Goal: Contribute content: Contribute content

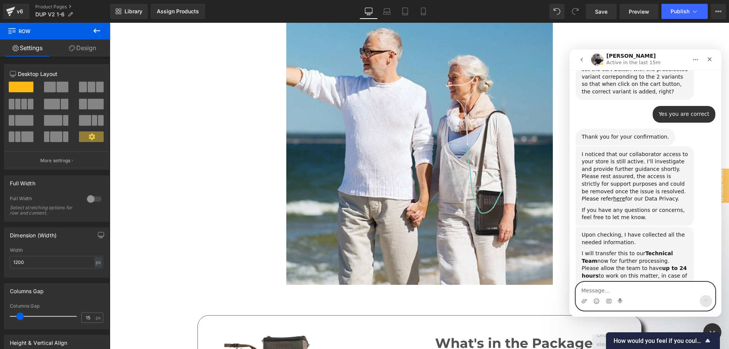
scroll to position [347, 0]
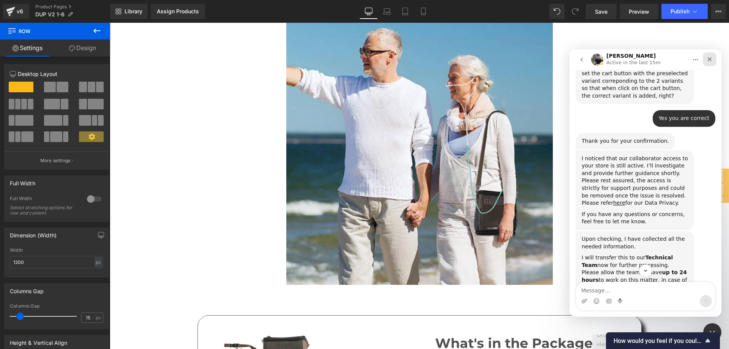
click at [709, 59] on icon "Close" at bounding box center [709, 59] width 4 height 4
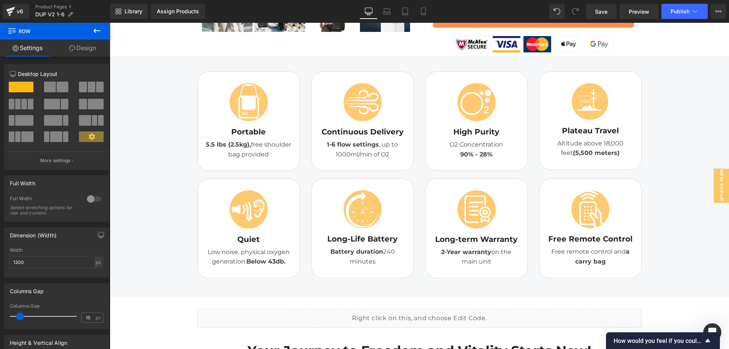
scroll to position [506, 0]
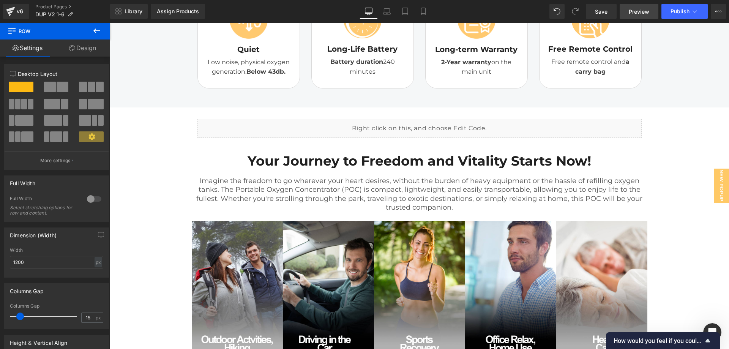
click at [640, 12] on span "Preview" at bounding box center [638, 12] width 20 height 8
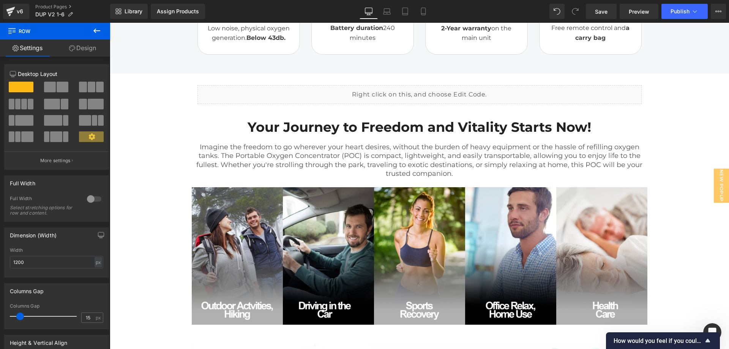
scroll to position [443, 0]
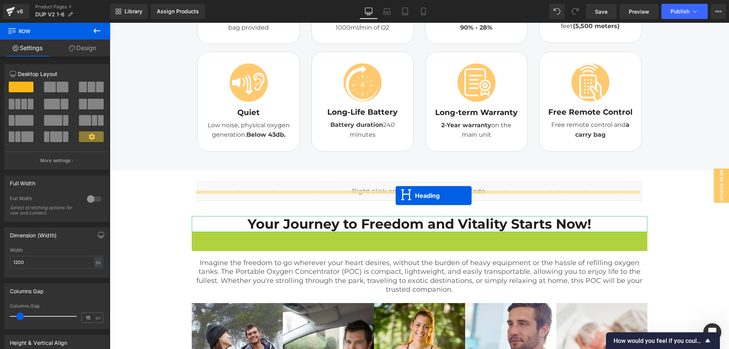
drag, startPoint x: 399, startPoint y: 246, endPoint x: 395, endPoint y: 195, distance: 50.6
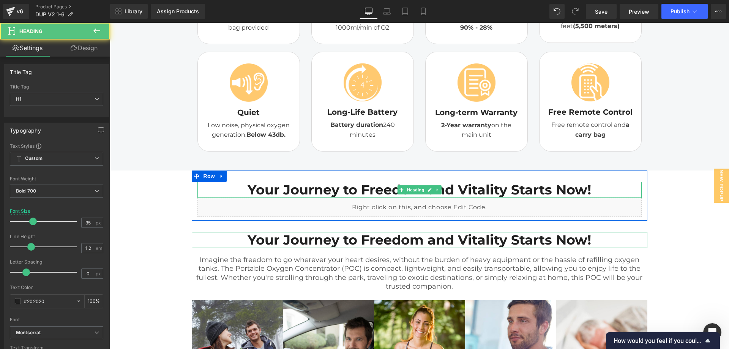
click at [371, 194] on strong "Your Journey to Freedom and Vitality Starts Now!" at bounding box center [418, 189] width 343 height 16
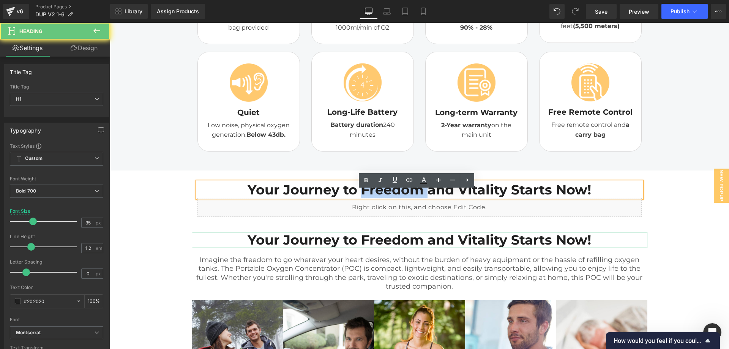
click at [371, 194] on strong "Your Journey to Freedom and Vitality Starts Now!" at bounding box center [418, 189] width 343 height 16
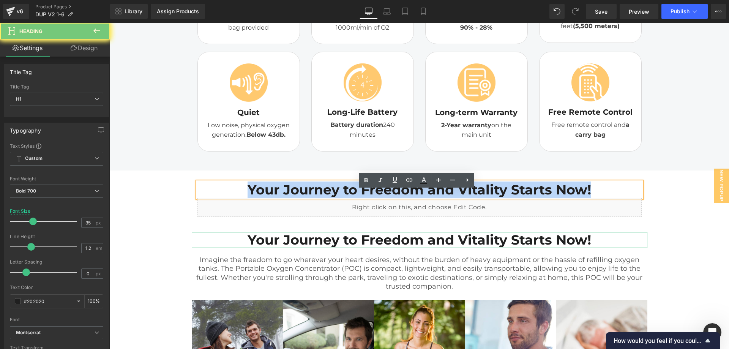
click at [371, 194] on strong "Your Journey to Freedom and Vitality Starts Now!" at bounding box center [418, 189] width 343 height 16
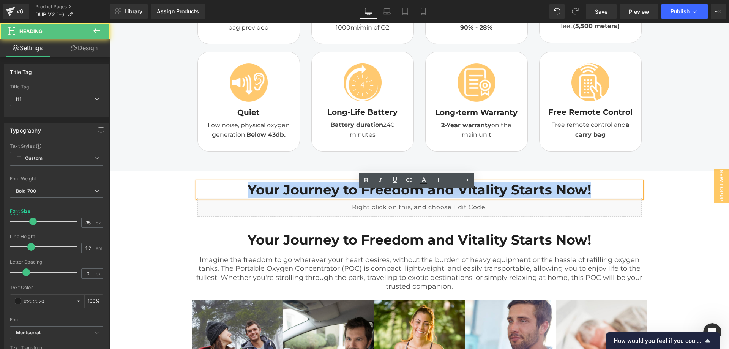
click at [480, 198] on strong "Your Journey to Freedom and Vitality Starts Now!" at bounding box center [418, 189] width 343 height 16
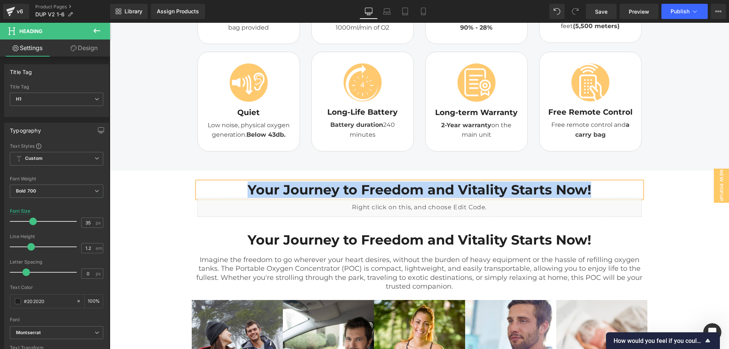
paste div
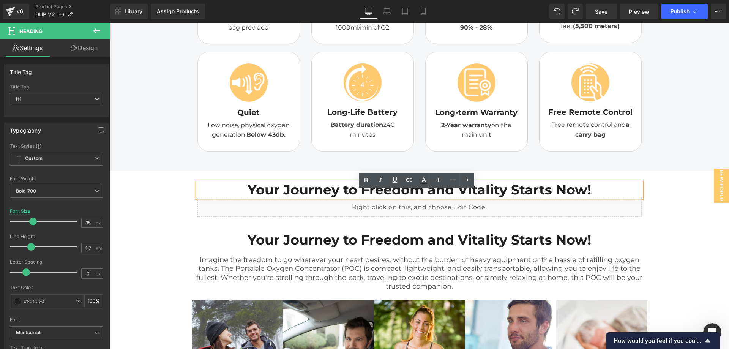
click at [596, 194] on h1 "Your Journey to Freedom and Vitality Starts Now!" at bounding box center [419, 190] width 444 height 16
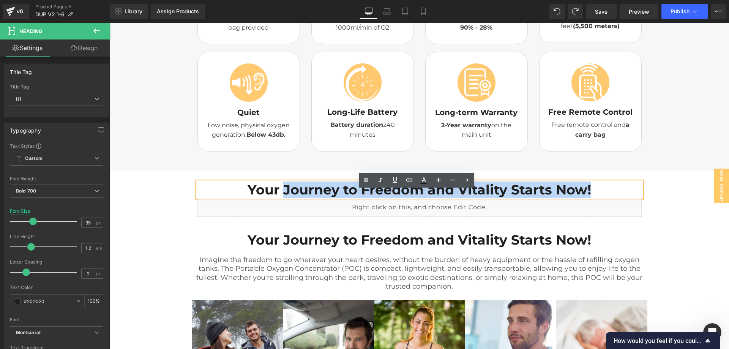
drag, startPoint x: 594, startPoint y: 198, endPoint x: 275, endPoint y: 201, distance: 318.8
click at [275, 198] on h1 "Your Journey to Freedom and Vitality Starts Now!" at bounding box center [419, 190] width 444 height 16
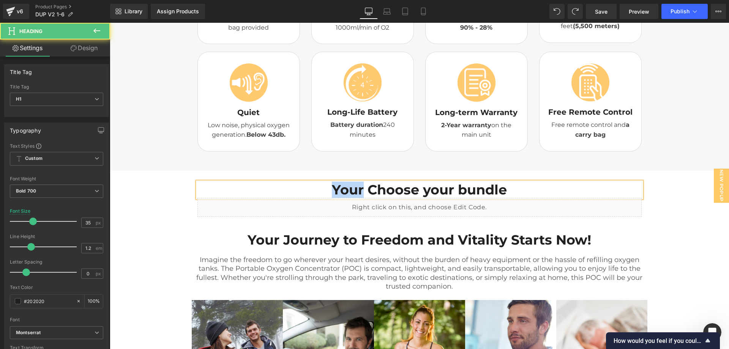
drag, startPoint x: 359, startPoint y: 196, endPoint x: 323, endPoint y: 196, distance: 36.4
click at [323, 196] on h1 "Your Choose your bundle" at bounding box center [419, 190] width 444 height 16
click at [410, 196] on strong "Choose your bundle" at bounding box center [419, 189] width 139 height 16
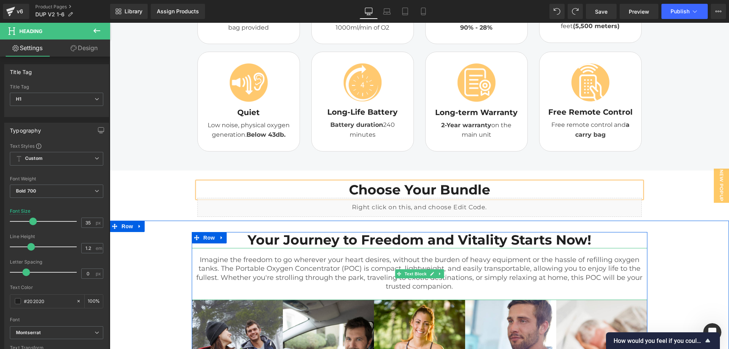
drag, startPoint x: 344, startPoint y: 268, endPoint x: 384, endPoint y: 276, distance: 41.0
click at [344, 268] on p "Imagine the freedom to go wherever your heart desires, without the burden of he…" at bounding box center [419, 273] width 455 height 36
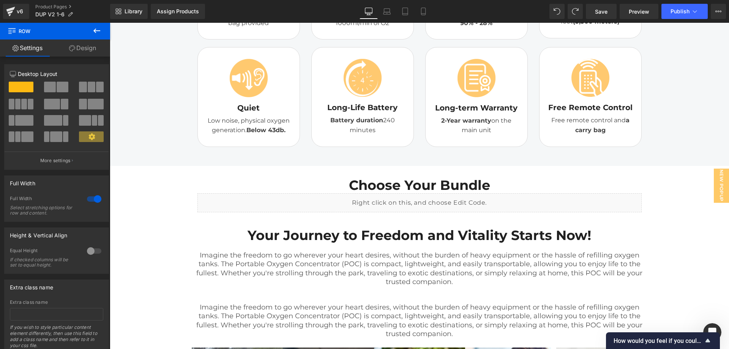
scroll to position [445, 0]
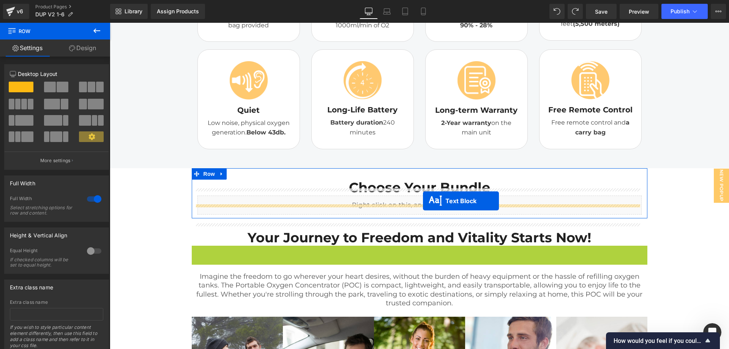
drag, startPoint x: 395, startPoint y: 282, endPoint x: 423, endPoint y: 201, distance: 85.5
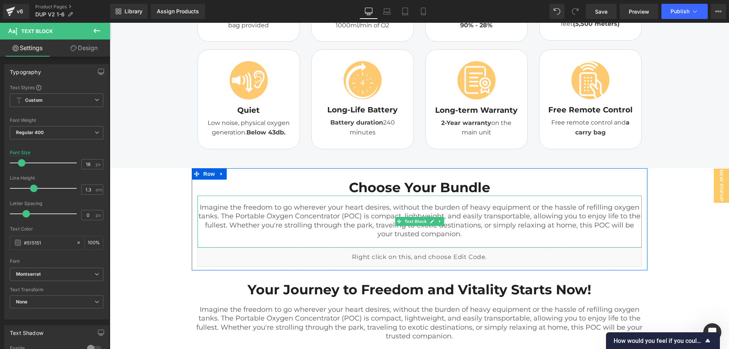
click at [365, 233] on p "Imagine the freedom to go wherever your heart desires, without the burden of he…" at bounding box center [419, 221] width 444 height 36
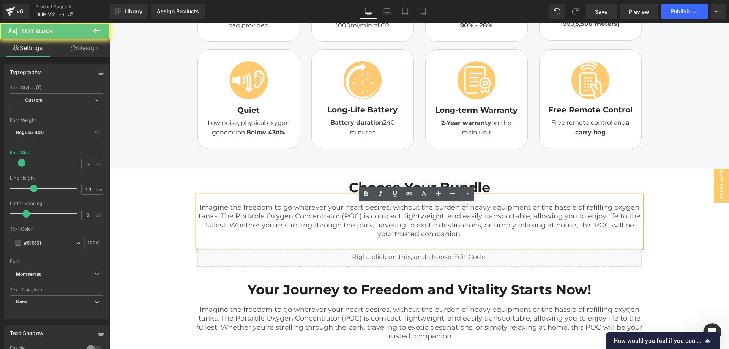
click at [366, 224] on p "Imagine the freedom to go wherever your heart desires, without the burden of he…" at bounding box center [419, 221] width 444 height 36
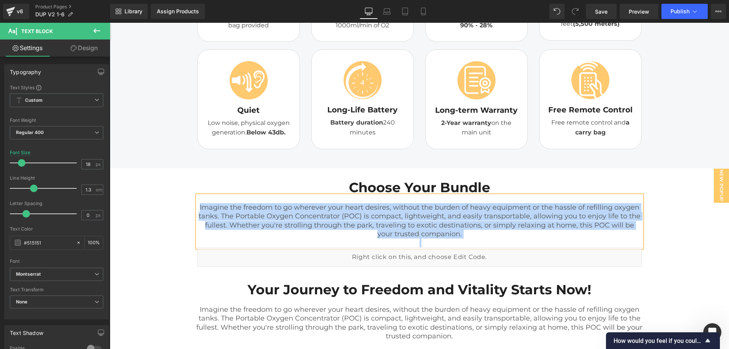
click at [418, 225] on p "Imagine the freedom to go wherever your heart desires, without the burden of he…" at bounding box center [419, 221] width 444 height 36
drag, startPoint x: 454, startPoint y: 244, endPoint x: 224, endPoint y: 218, distance: 231.0
click at [224, 218] on p "Imagine the freedom to go wherever your heart desires, without the burden of he…" at bounding box center [419, 221] width 444 height 36
paste div
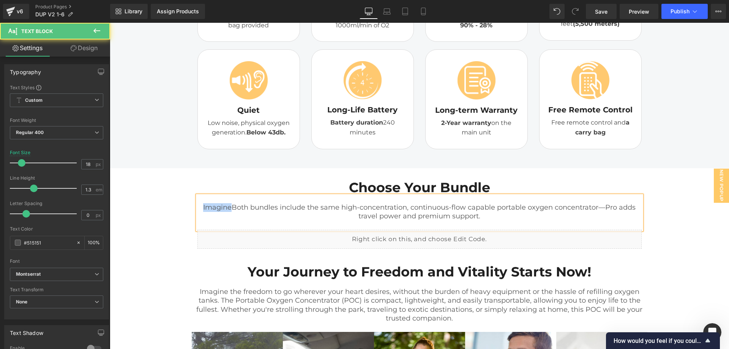
drag, startPoint x: 230, startPoint y: 217, endPoint x: 197, endPoint y: 217, distance: 32.6
click at [197, 217] on p "ImagineBoth bundles include the same high-concentration, continuous-flow capabl…" at bounding box center [419, 212] width 444 height 18
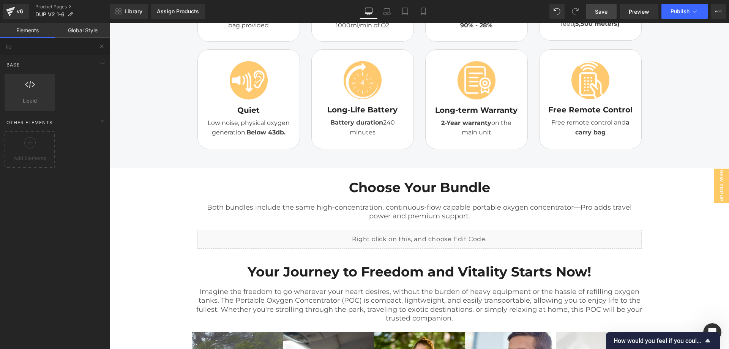
click at [605, 9] on span "Save" at bounding box center [601, 12] width 13 height 8
click at [637, 11] on span "Preview" at bounding box center [638, 12] width 20 height 8
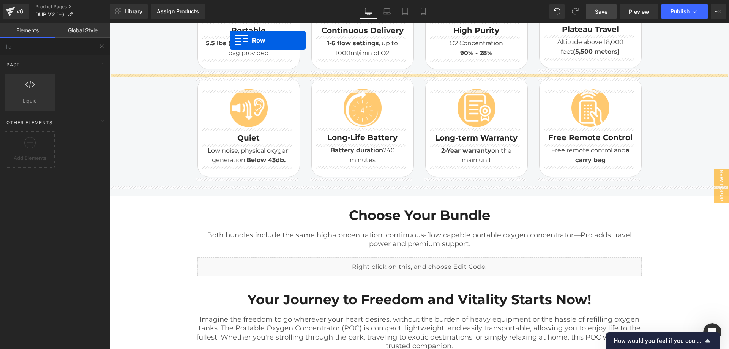
scroll to position [402, 0]
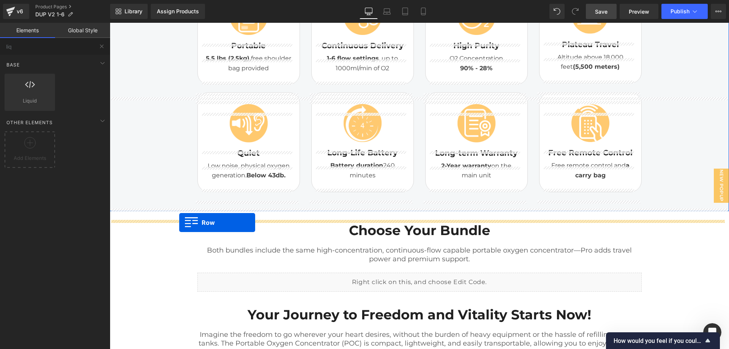
drag, startPoint x: 193, startPoint y: 202, endPoint x: 179, endPoint y: 222, distance: 24.9
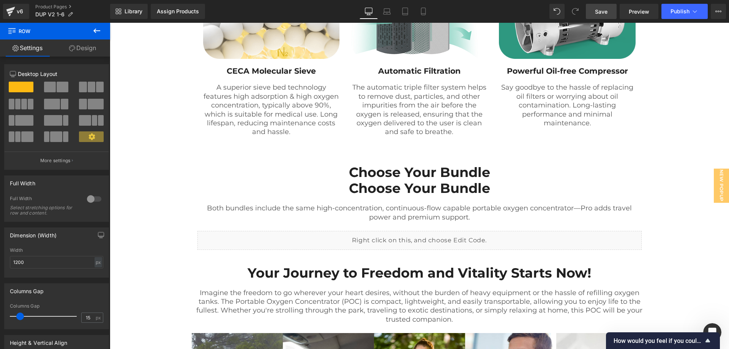
scroll to position [581, 0]
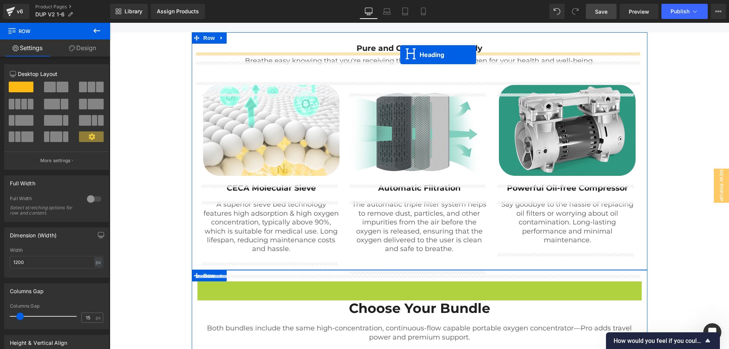
drag, startPoint x: 398, startPoint y: 299, endPoint x: 400, endPoint y: 55, distance: 244.0
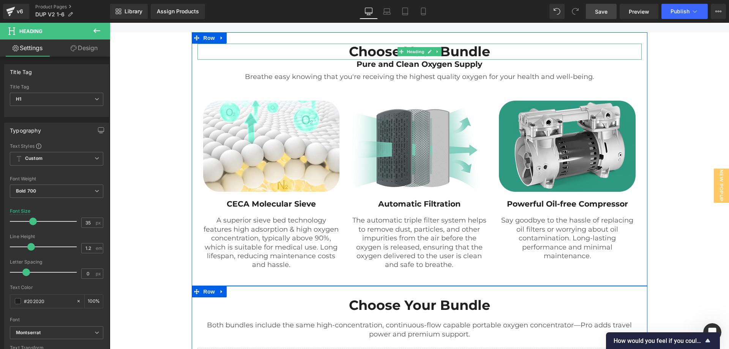
click at [462, 60] on strong "Choose Your Bundle" at bounding box center [419, 51] width 141 height 16
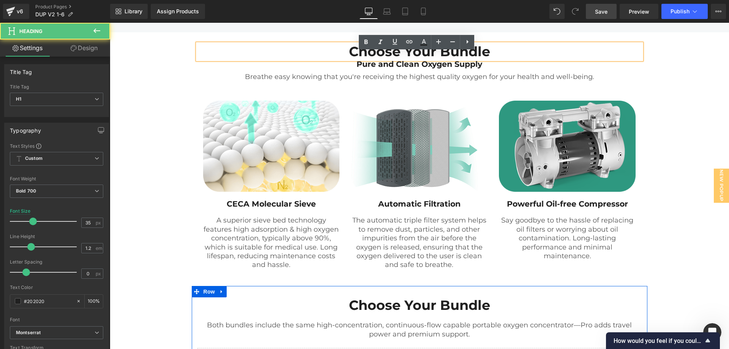
click at [462, 60] on strong "Choose Your Bundle" at bounding box center [419, 51] width 141 height 16
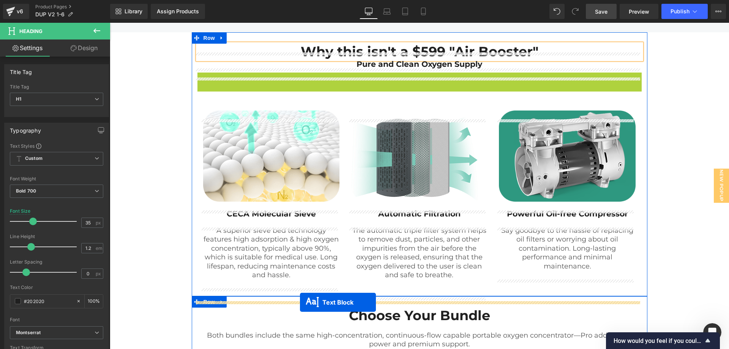
drag, startPoint x: 395, startPoint y: 87, endPoint x: 300, endPoint y: 302, distance: 235.2
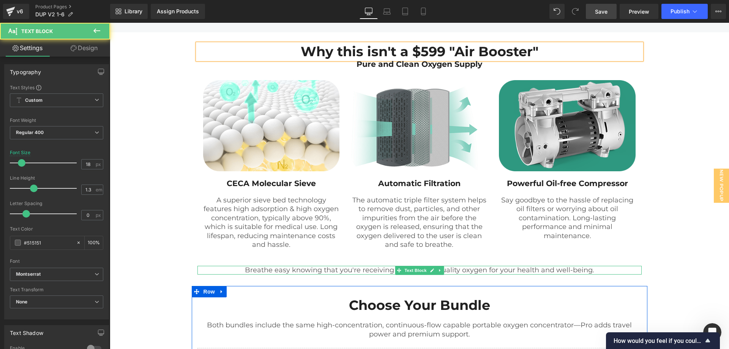
click at [325, 274] on p "Breathe easy knowing that you're receiving the highest quality oxygen for your …" at bounding box center [419, 270] width 444 height 9
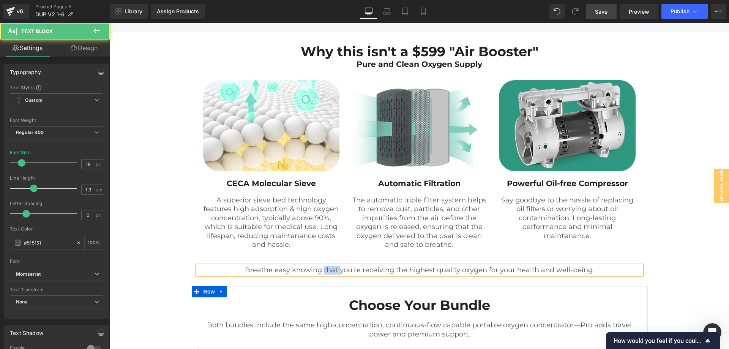
click at [325, 274] on p "Breathe easy knowing that you're receiving the highest quality oxygen for your …" at bounding box center [419, 270] width 444 height 9
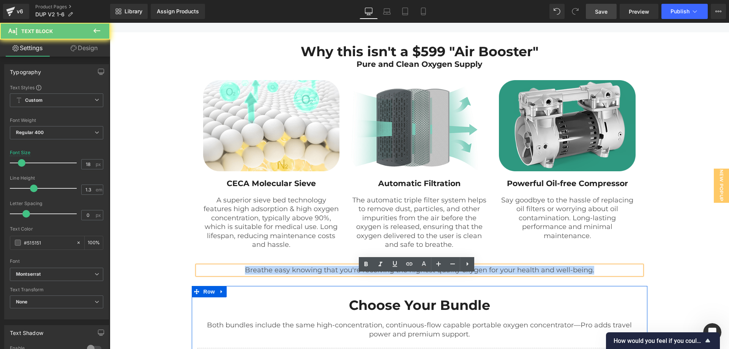
click at [325, 274] on p "Breathe easy knowing that you're receiving the highest quality oxygen for your …" at bounding box center [419, 270] width 444 height 9
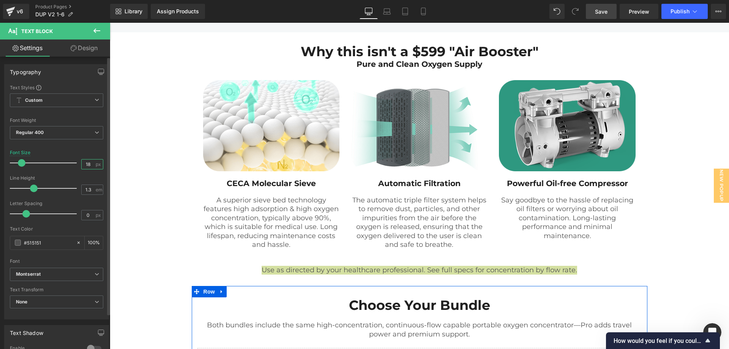
click at [86, 161] on input "18" at bounding box center [88, 163] width 13 height 9
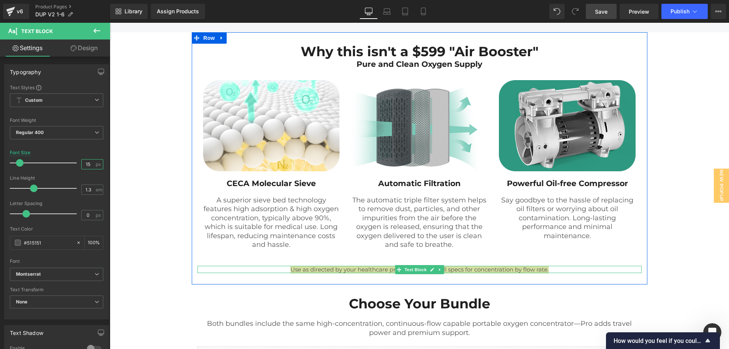
type input "15"
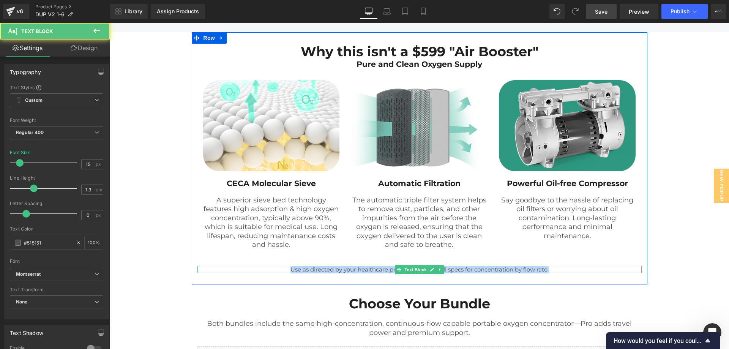
click at [299, 273] on p "Use as directed by your healthcare professional. See full specs for concentrati…" at bounding box center [419, 270] width 444 height 8
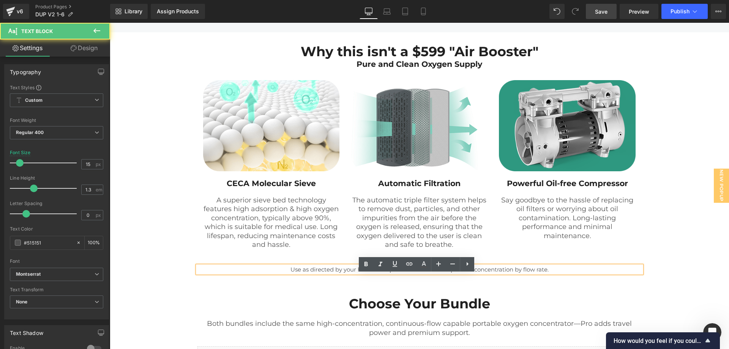
click at [279, 273] on p "Use as directed by your healthcare professional. See full specs for concentrati…" at bounding box center [419, 270] width 444 height 8
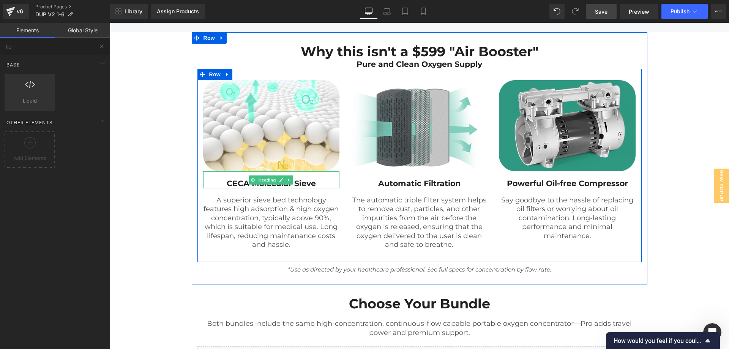
click at [310, 188] on strong "CECA Molecular Sieve" at bounding box center [271, 182] width 89 height 9
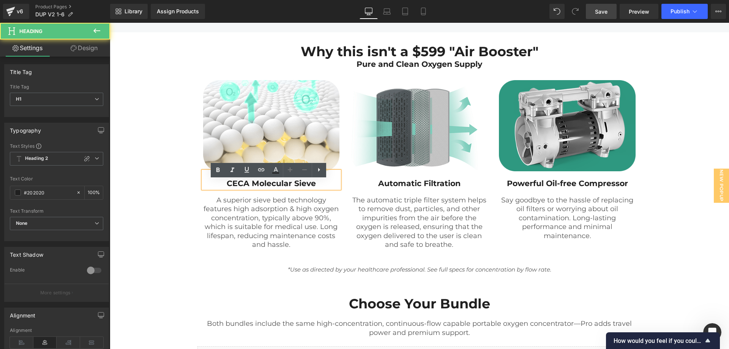
click at [305, 188] on strong "CECA Molecular Sieve" at bounding box center [271, 182] width 89 height 9
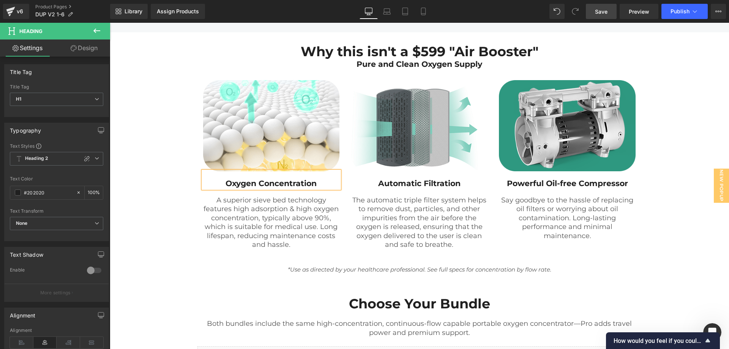
click at [291, 216] on p "A superior sieve bed technology features high adsorption & high oxygen concentr…" at bounding box center [271, 222] width 137 height 53
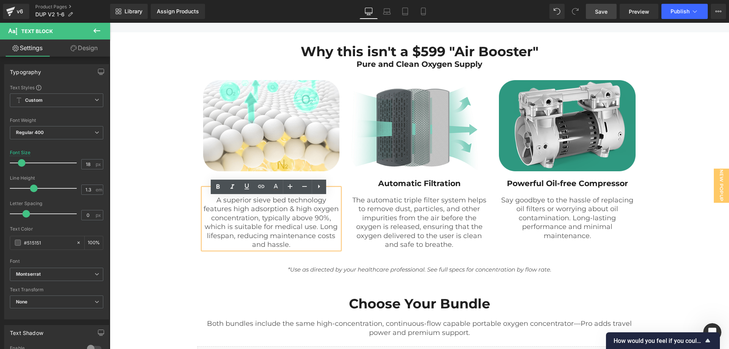
drag, startPoint x: 154, startPoint y: 178, endPoint x: 161, endPoint y: 182, distance: 8.0
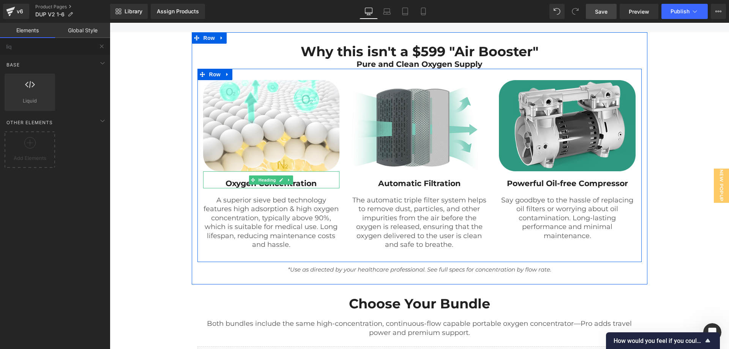
click at [309, 188] on strong "Oxygen Concentration" at bounding box center [270, 182] width 91 height 9
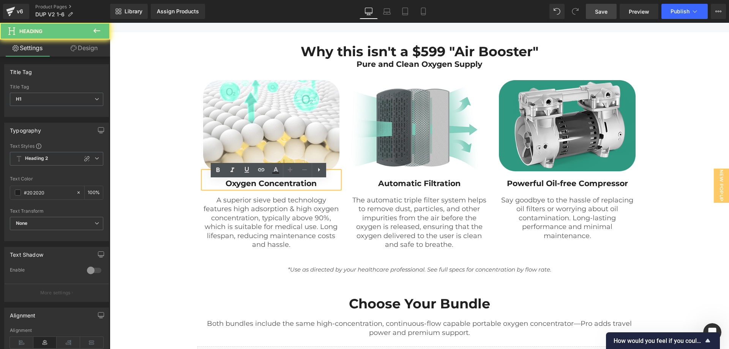
click at [309, 188] on strong "Oxygen Concentration" at bounding box center [270, 182] width 91 height 9
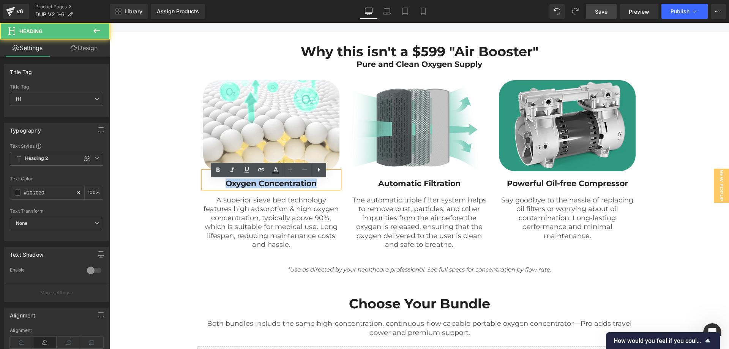
click at [309, 188] on strong "Oxygen Concentration" at bounding box center [270, 182] width 91 height 9
click at [316, 188] on strong "Oxygen Concentration" at bounding box center [270, 182] width 91 height 9
drag, startPoint x: 269, startPoint y: 191, endPoint x: 228, endPoint y: 192, distance: 41.4
click at [228, 188] on strong "Oxygen Concentration" at bounding box center [270, 182] width 91 height 9
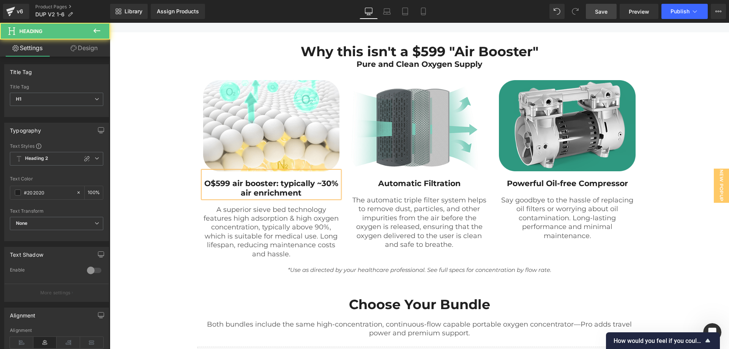
click at [218, 193] on strong "O$599 air booster: typically ~30% air enrichment" at bounding box center [271, 187] width 134 height 19
click at [276, 192] on strong "$599 air booster: typically ~30% air enrichment" at bounding box center [271, 187] width 128 height 19
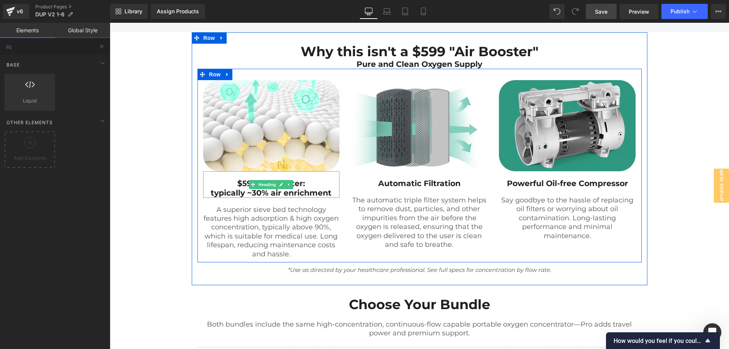
click at [326, 188] on h1 "$599 air booster:" at bounding box center [271, 183] width 137 height 9
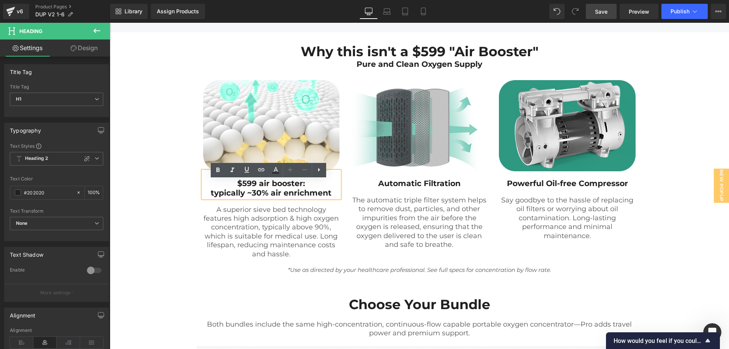
click at [258, 188] on strong "$599 air booster:" at bounding box center [271, 182] width 68 height 9
drag, startPoint x: 300, startPoint y: 240, endPoint x: 301, endPoint y: 247, distance: 6.5
click at [300, 240] on p "A superior sieve bed technology features high adsorption & high oxygen concentr…" at bounding box center [271, 231] width 137 height 53
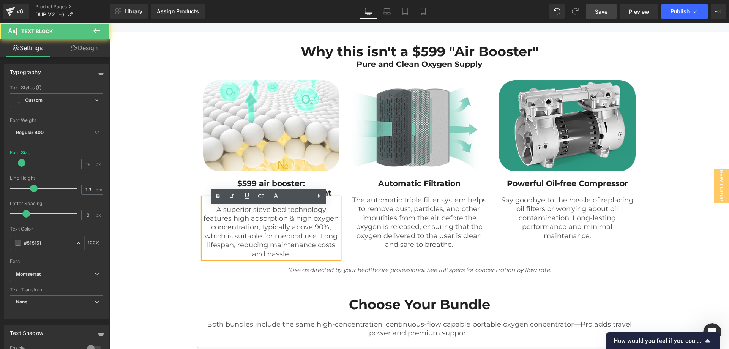
click at [300, 247] on p "A superior sieve bed technology features high adsorption & high oxygen concentr…" at bounding box center [271, 231] width 137 height 53
click at [293, 258] on p "A superior sieve bed technology features high adsorption & high oxygen concentr…" at bounding box center [271, 231] width 137 height 53
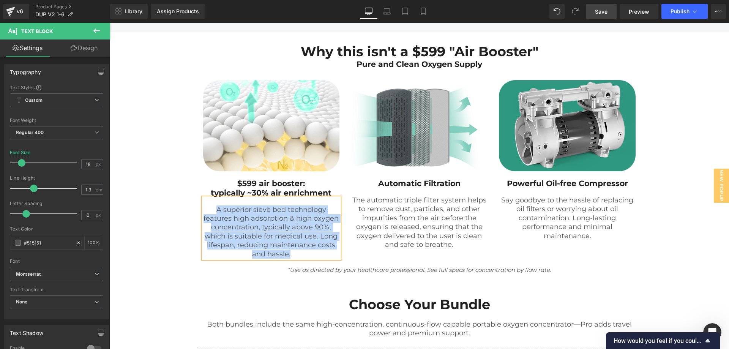
paste div
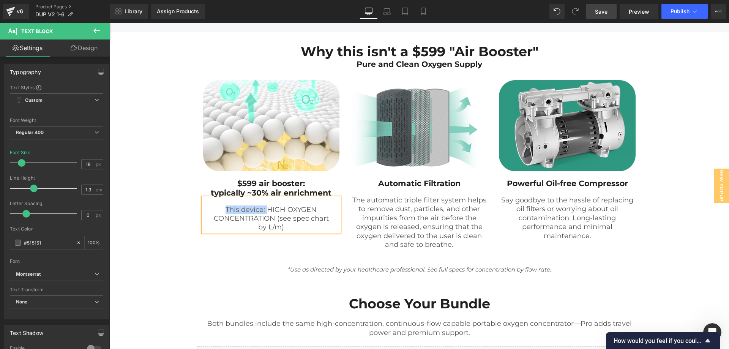
drag, startPoint x: 265, startPoint y: 216, endPoint x: 221, endPoint y: 216, distance: 43.3
click at [221, 216] on p "This device: HIGH OXYGEN CONCENTRATION (see spec chart" at bounding box center [271, 214] width 137 height 18
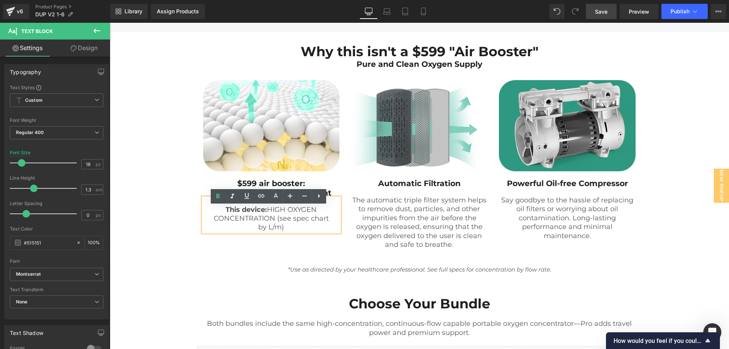
click at [274, 223] on p "This device: HIGH OXYGEN CONCENTRATION (see spec chart" at bounding box center [271, 214] width 137 height 18
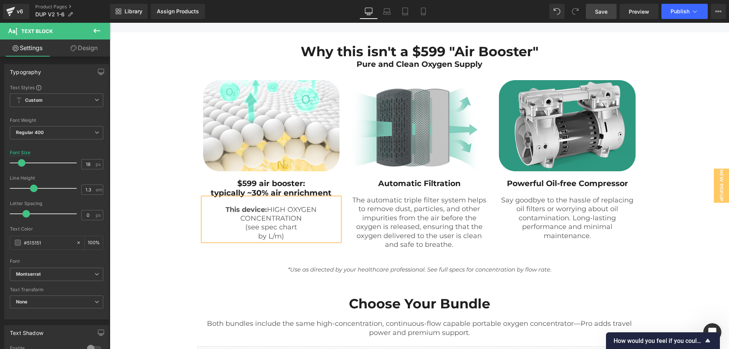
click at [252, 241] on p "by L/m)" at bounding box center [271, 236] width 137 height 9
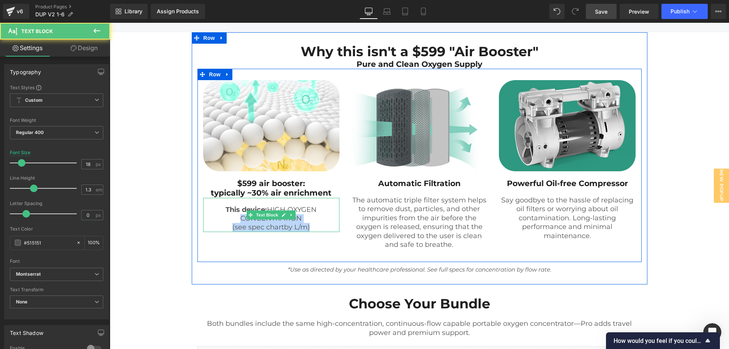
drag, startPoint x: 312, startPoint y: 234, endPoint x: 227, endPoint y: 231, distance: 85.8
click at [227, 231] on div "This device: HIGH OXYGEN CONCENTRATION (see spec chart by L/m)" at bounding box center [271, 215] width 137 height 34
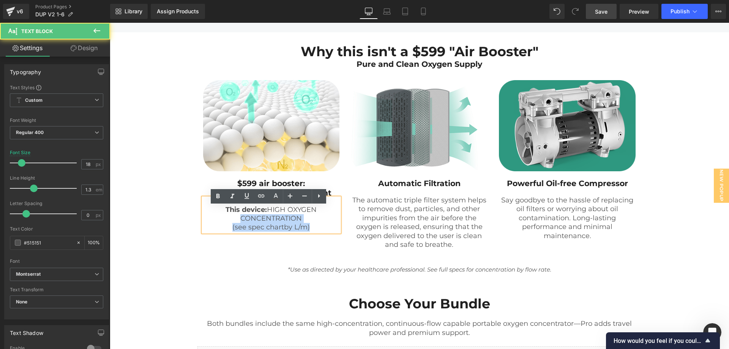
click at [227, 232] on p "(see spec chart by L/m)" at bounding box center [271, 227] width 137 height 9
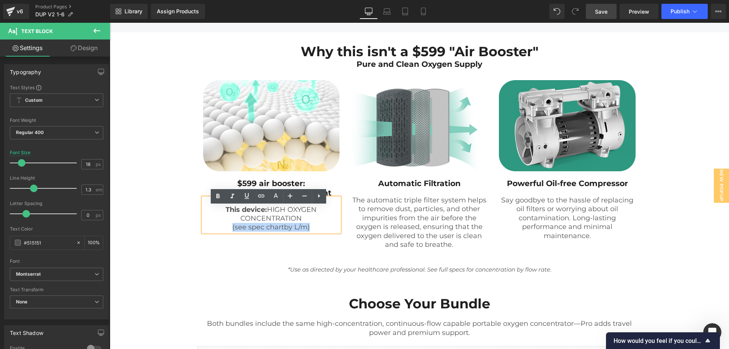
drag, startPoint x: 228, startPoint y: 234, endPoint x: 310, endPoint y: 235, distance: 81.6
click at [310, 232] on p "(see spec chart by L/m)" at bounding box center [271, 227] width 137 height 9
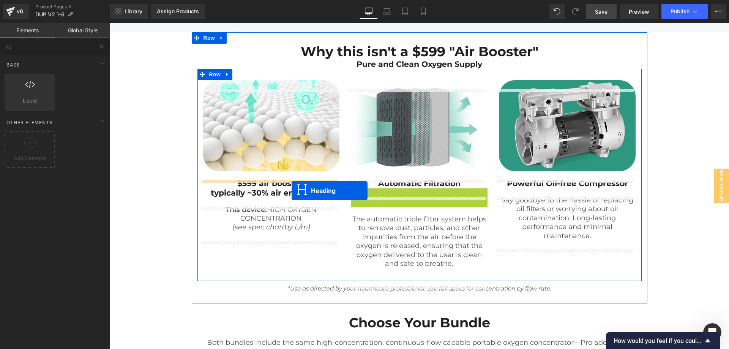
drag, startPoint x: 397, startPoint y: 206, endPoint x: 291, endPoint y: 191, distance: 106.3
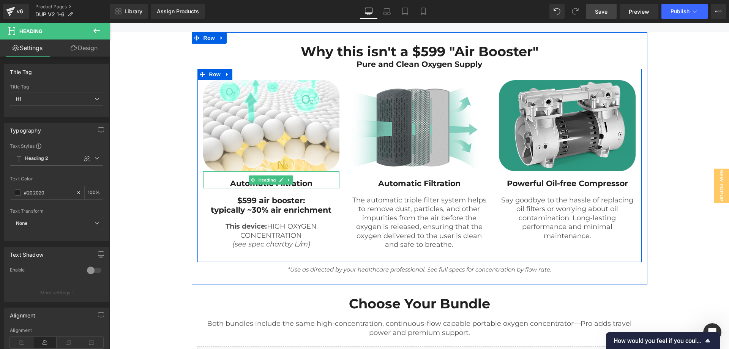
click at [316, 188] on h1 "Automatic Filtration" at bounding box center [271, 183] width 137 height 9
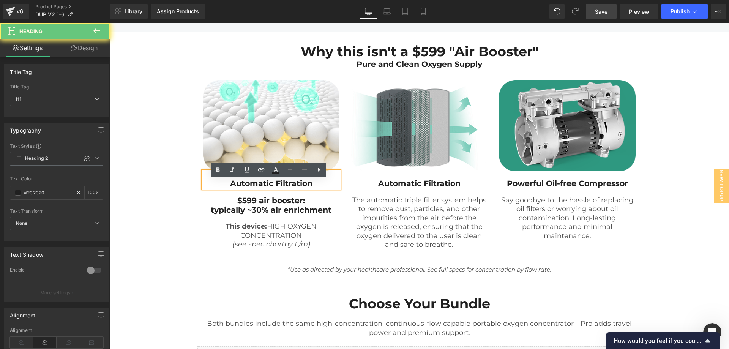
click at [303, 188] on b "Automatic Filtration" at bounding box center [271, 182] width 82 height 9
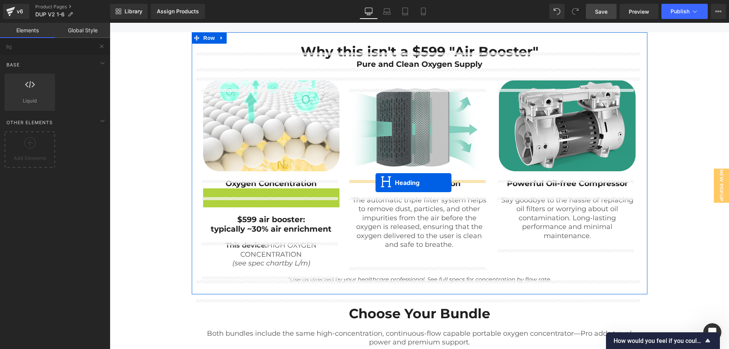
drag, startPoint x: 252, startPoint y: 203, endPoint x: 375, endPoint y: 183, distance: 125.1
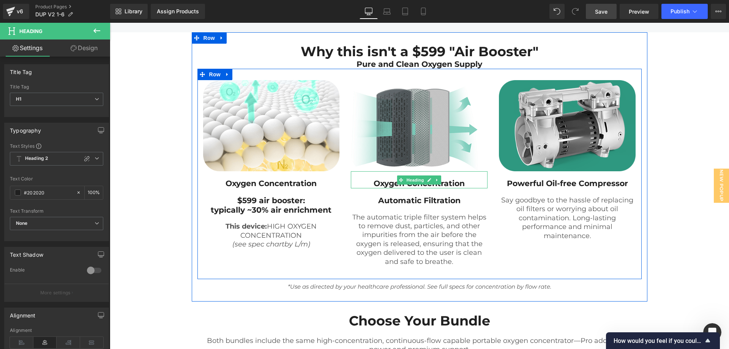
click at [460, 188] on h1 "Oxygen Concentration" at bounding box center [419, 183] width 137 height 9
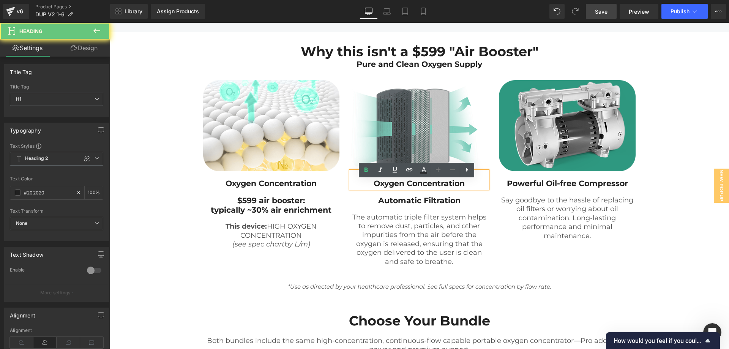
click at [458, 188] on h1 "Oxygen Concentration" at bounding box center [419, 183] width 137 height 9
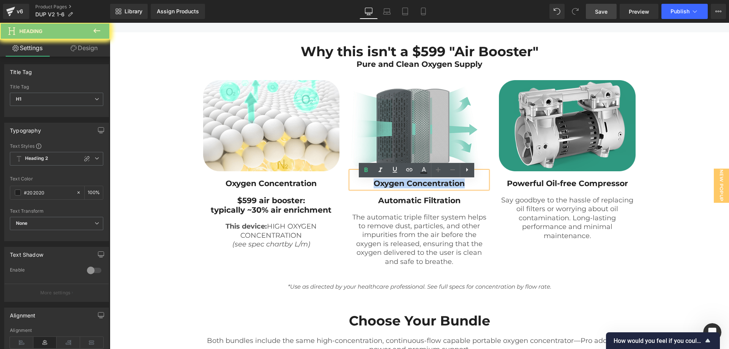
click at [458, 188] on h1 "Oxygen Concentration" at bounding box center [419, 183] width 137 height 9
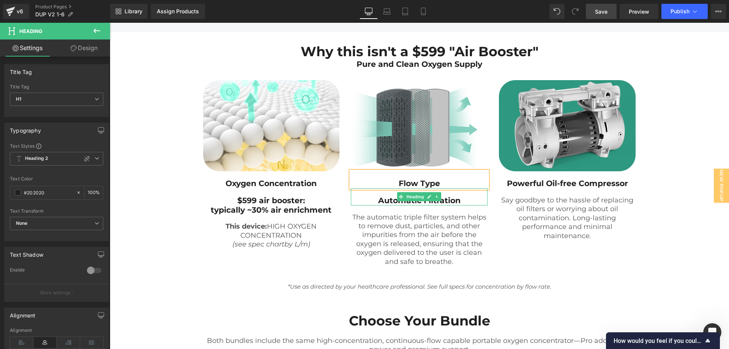
click at [378, 205] on b "Automatic Filtration" at bounding box center [419, 199] width 82 height 9
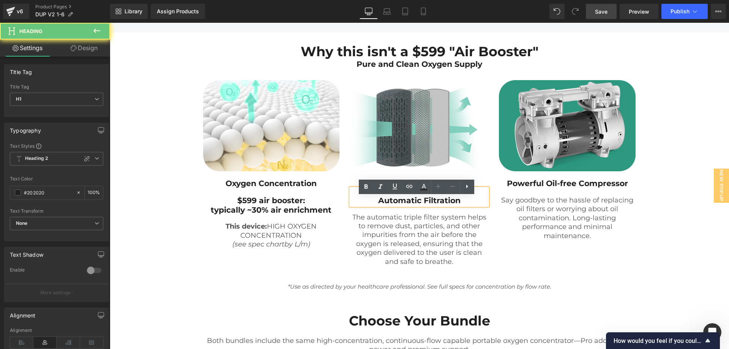
click at [378, 205] on b "Automatic Filtration" at bounding box center [419, 199] width 82 height 9
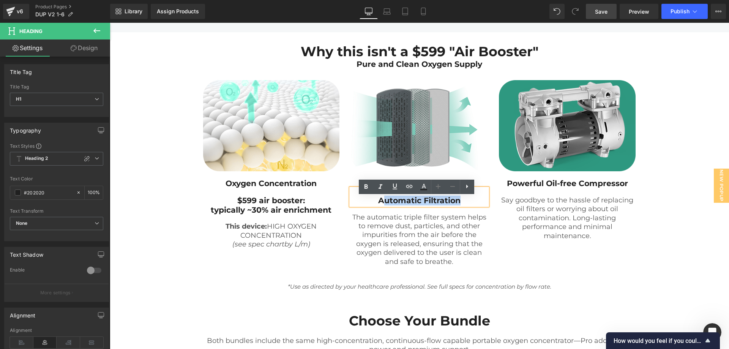
drag, startPoint x: 469, startPoint y: 208, endPoint x: 380, endPoint y: 211, distance: 89.2
click at [380, 205] on h1 "Automatic Filtration" at bounding box center [419, 200] width 137 height 9
paste div
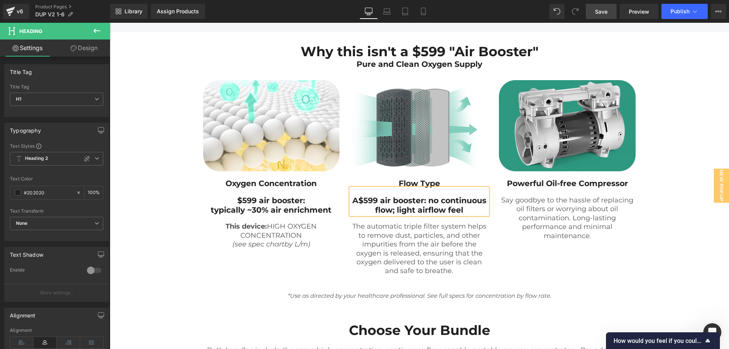
click at [380, 211] on b "A$599 air booster: no continuous flow; light airflow feel" at bounding box center [419, 204] width 134 height 19
click at [379, 251] on p "The automatic triple filter system helps to remove dust, particles, and other i…" at bounding box center [419, 248] width 137 height 53
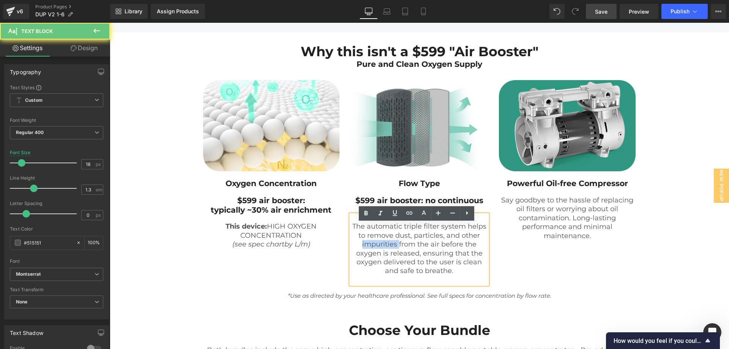
click at [379, 251] on p "The automatic triple filter system helps to remove dust, particles, and other i…" at bounding box center [419, 248] width 137 height 53
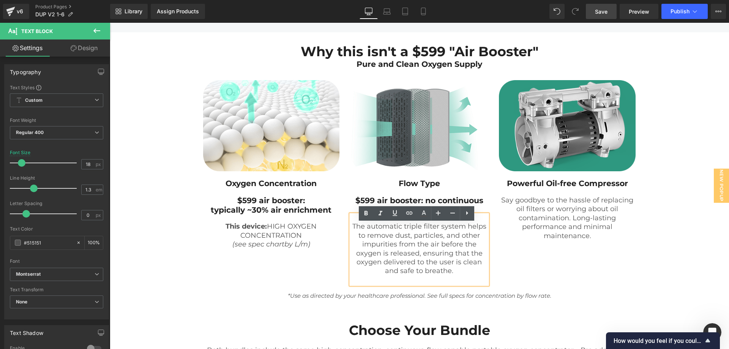
click at [380, 263] on p "The automatic triple filter system helps to remove dust, particles, and other i…" at bounding box center [419, 248] width 137 height 53
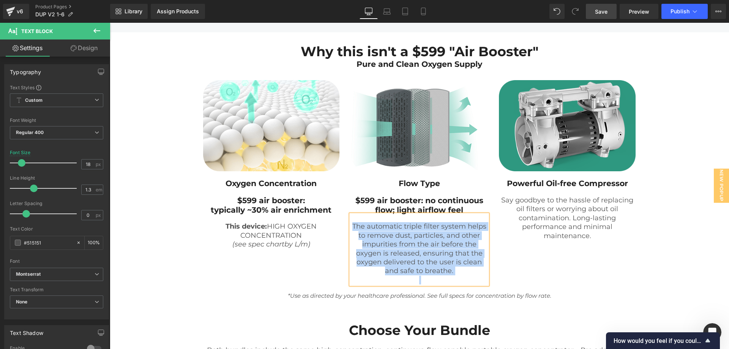
paste div
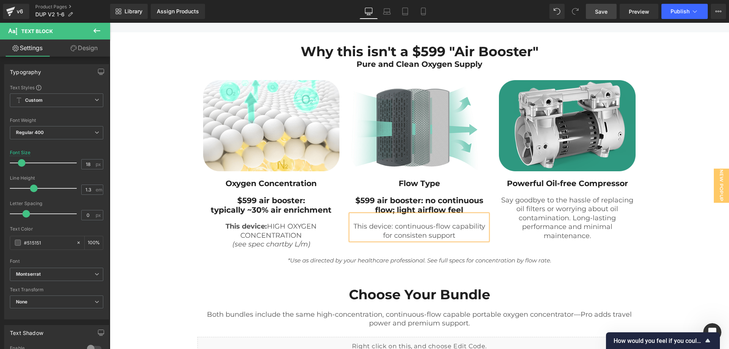
click at [449, 236] on p "This device: continuous-flow capability for consisten support" at bounding box center [419, 231] width 137 height 18
click at [409, 240] on p "capability for consisten support" at bounding box center [419, 235] width 137 height 9
click at [417, 249] on p "consisten support" at bounding box center [419, 244] width 137 height 9
click at [502, 251] on div "Image Oxygen Concentration Heading $599 air booster: typically ~30% air enrichm…" at bounding box center [419, 161] width 444 height 184
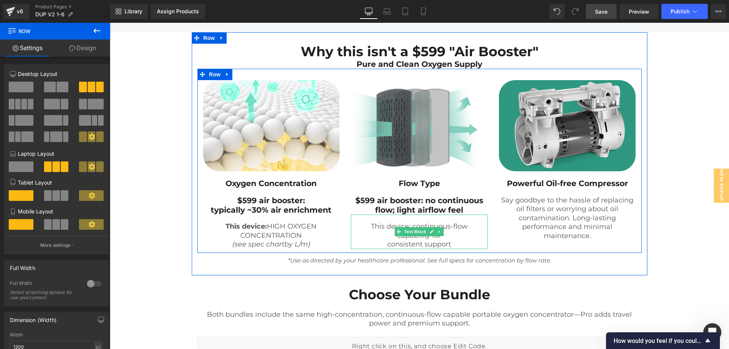
click at [407, 230] on div "This device: continuous-flow capability for consistent support" at bounding box center [419, 231] width 137 height 34
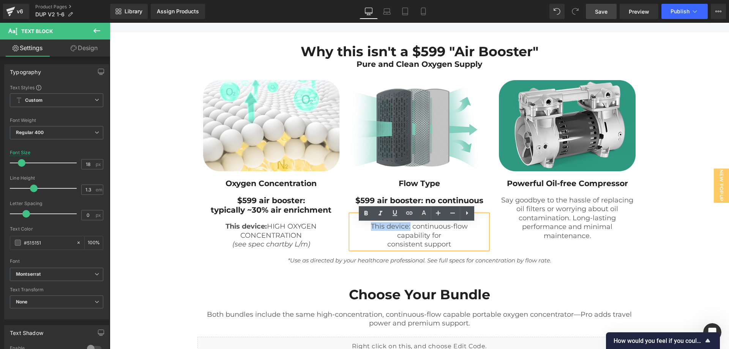
drag, startPoint x: 406, startPoint y: 233, endPoint x: 368, endPoint y: 236, distance: 37.6
click at [368, 231] on p "This device: continuous-flow" at bounding box center [419, 226] width 137 height 9
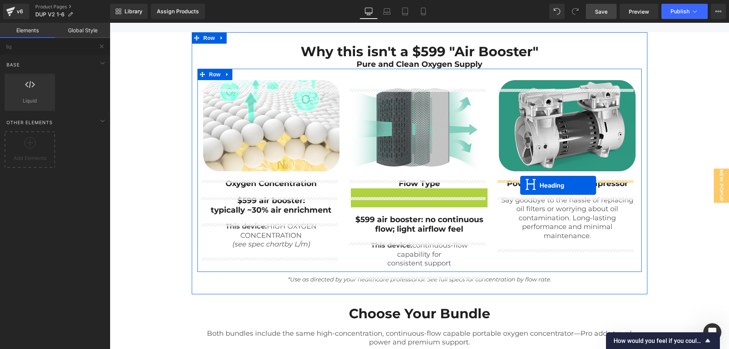
drag, startPoint x: 397, startPoint y: 208, endPoint x: 520, endPoint y: 185, distance: 125.4
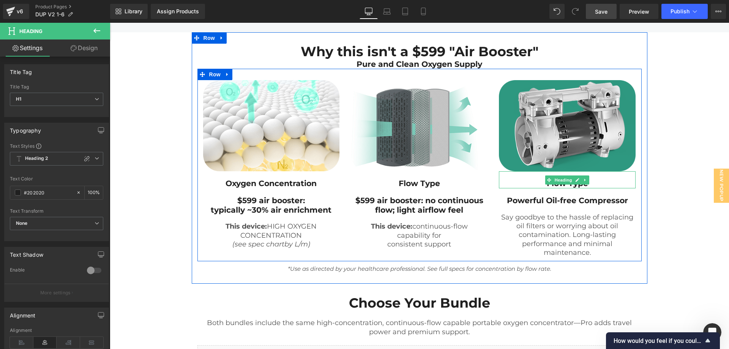
click at [614, 188] on h1 "Flow Type" at bounding box center [567, 183] width 137 height 9
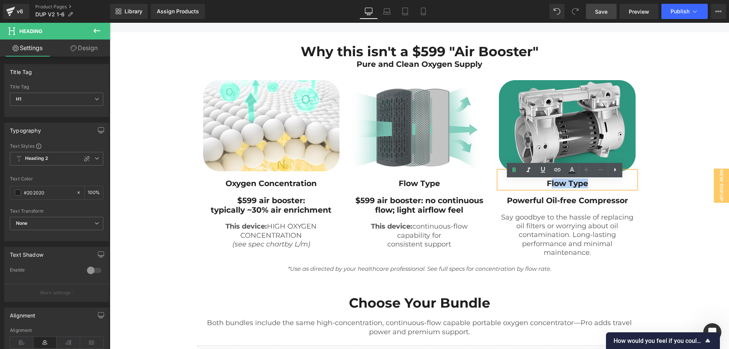
drag, startPoint x: 589, startPoint y: 191, endPoint x: 548, endPoint y: 190, distance: 41.4
click at [548, 188] on h1 "Flow Type" at bounding box center [567, 183] width 137 height 9
paste div
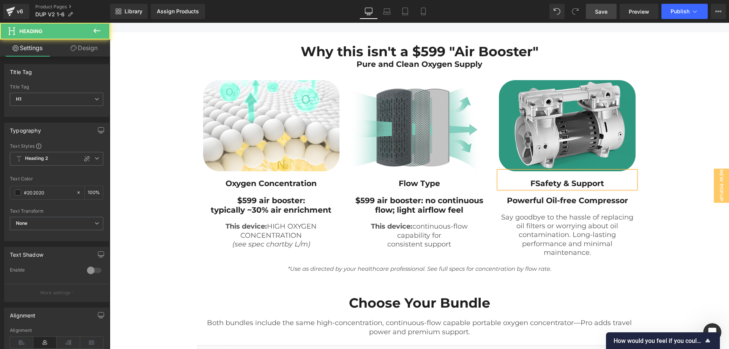
click at [535, 188] on h1 "FSafety & Support" at bounding box center [567, 183] width 137 height 9
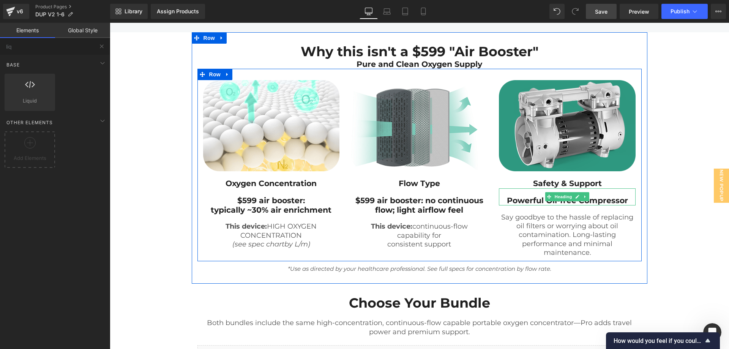
click at [600, 205] on b "Powerful Oil-free Compressor" at bounding box center [567, 199] width 121 height 9
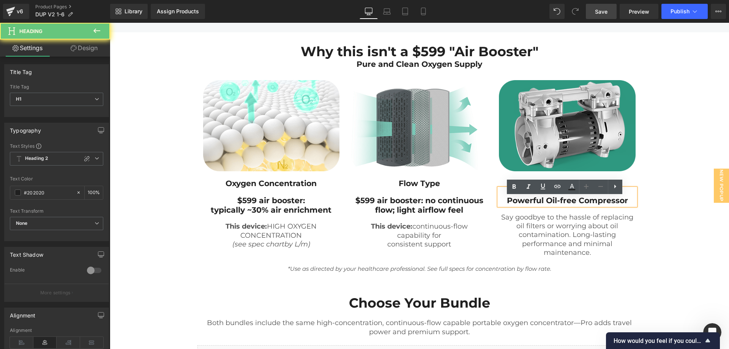
click at [602, 205] on b "Powerful Oil-free Compressor" at bounding box center [567, 199] width 121 height 9
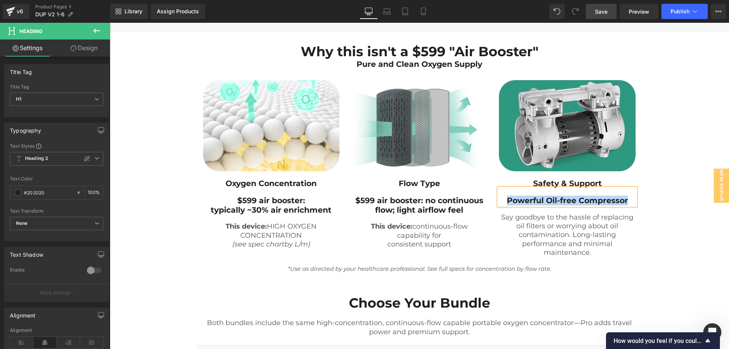
paste div
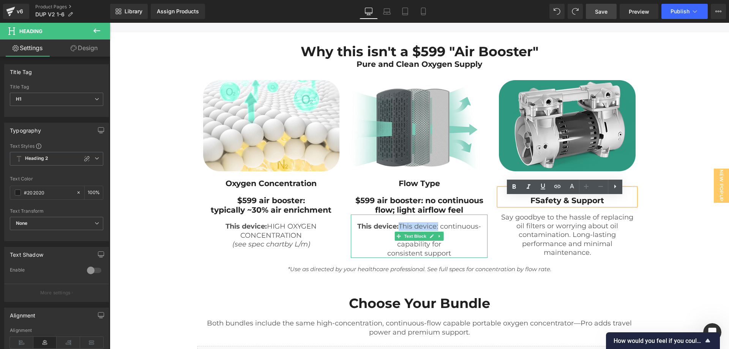
click at [460, 240] on p "This device: This device: continuous-flow" at bounding box center [419, 231] width 137 height 18
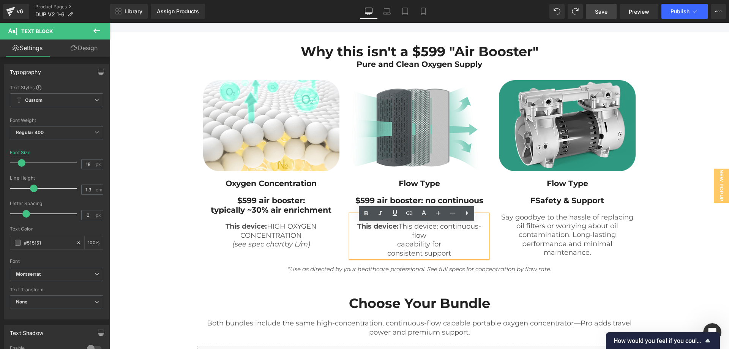
click at [393, 249] on p "capability for" at bounding box center [419, 244] width 137 height 9
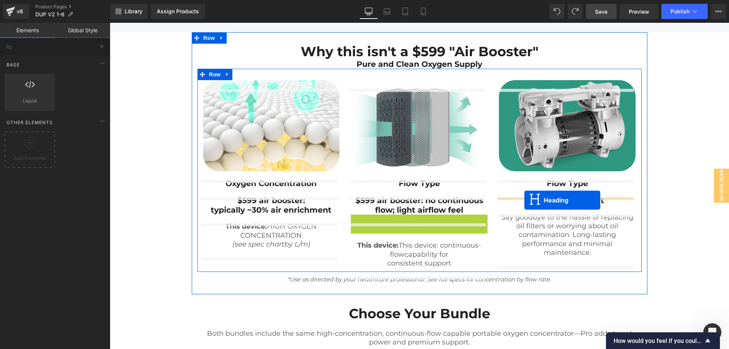
drag, startPoint x: 397, startPoint y: 236, endPoint x: 524, endPoint y: 200, distance: 132.6
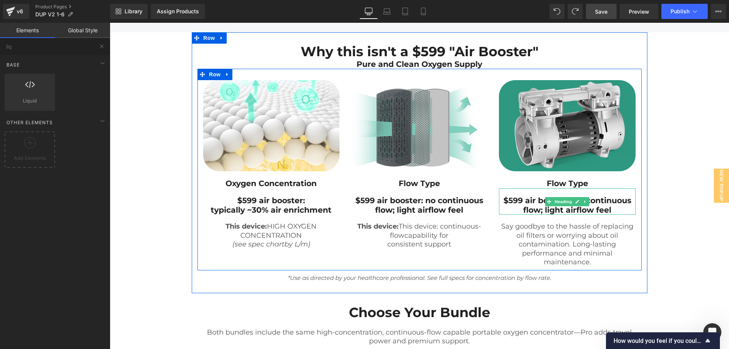
click at [619, 211] on b "$599 air booster: no continuous flow; light airflow feel" at bounding box center [567, 204] width 128 height 19
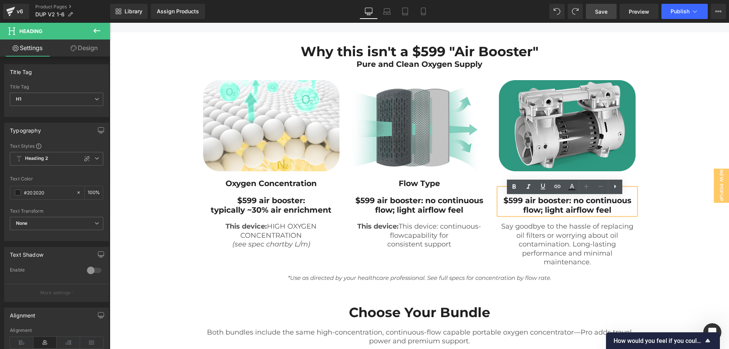
click at [617, 214] on h1 "$599 air booster: no continuous flow; light airflow feel" at bounding box center [567, 205] width 137 height 19
drag, startPoint x: 617, startPoint y: 219, endPoint x: 513, endPoint y: 213, distance: 104.9
click at [513, 213] on h1 "$599 air booster: no continuous flow; light airflow feel" at bounding box center [567, 205] width 137 height 19
paste div
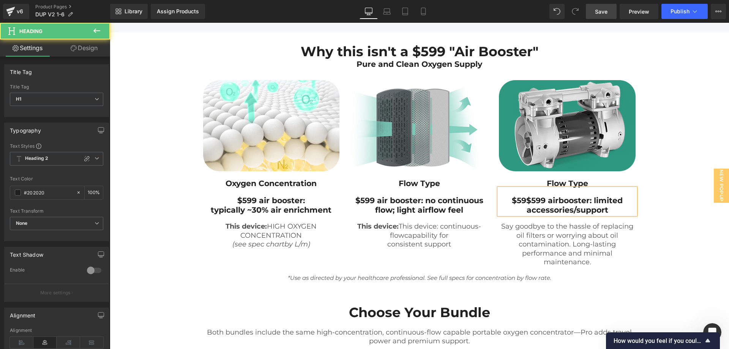
click at [522, 210] on b "$59$599 airbooster: limited accessories/support" at bounding box center [567, 204] width 111 height 19
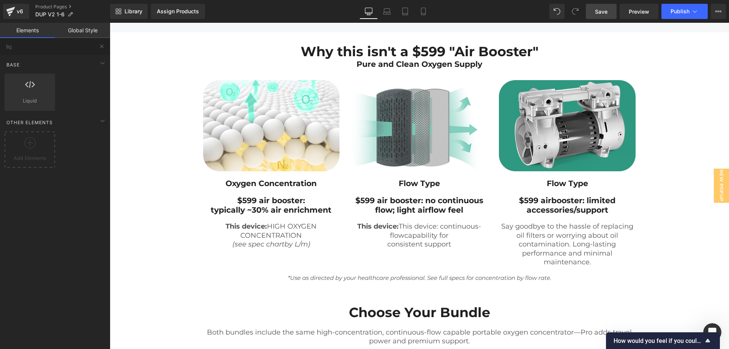
drag, startPoint x: 669, startPoint y: 200, endPoint x: 664, endPoint y: 204, distance: 6.2
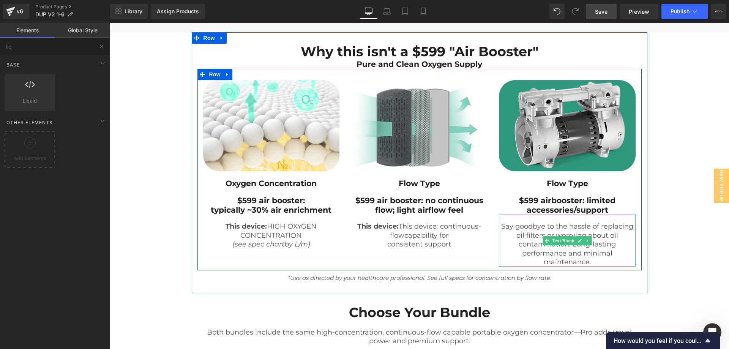
click at [564, 248] on div "Say goodbye to the hassle of replacing oil filters or worrying about oil contam…" at bounding box center [567, 240] width 137 height 52
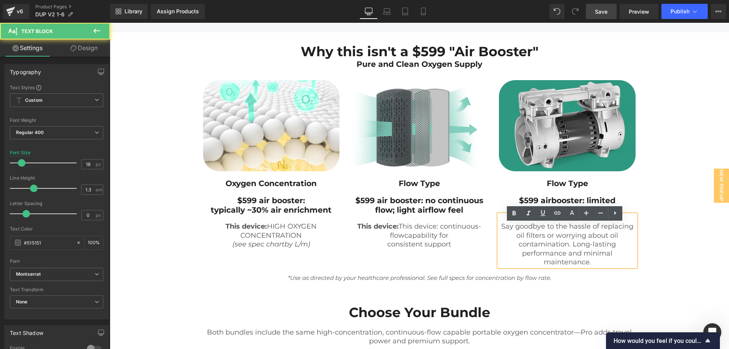
click at [588, 238] on p "Say goodbye to the hassle of replacing oil filters or worrying about oil contam…" at bounding box center [567, 244] width 137 height 44
click at [560, 254] on p "Say goodbye to the hassle of replacing oil filters or worrying about oil contam…" at bounding box center [567, 244] width 137 height 44
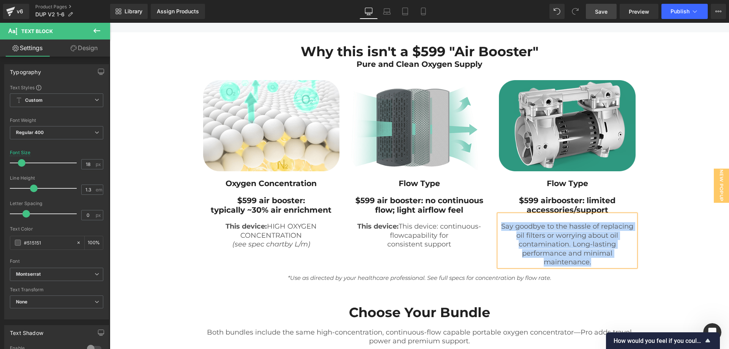
paste div
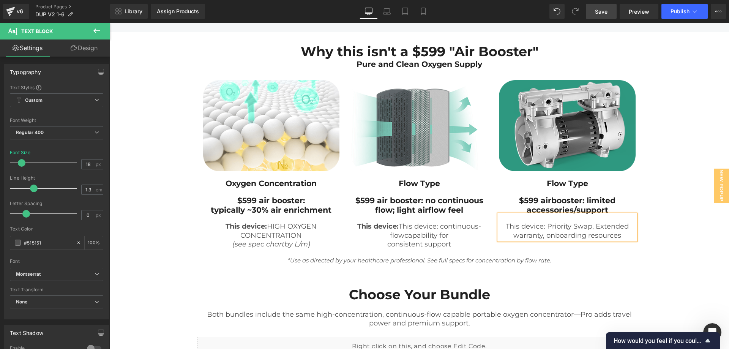
click at [594, 234] on p "This device: Priority Swap, Extended warranty, onboarding resources" at bounding box center [567, 231] width 137 height 18
click at [580, 246] on p "Extended warranty, onboarding resources" at bounding box center [567, 240] width 137 height 18
click at [561, 231] on p "This device: Priority Swap," at bounding box center [567, 226] width 137 height 9
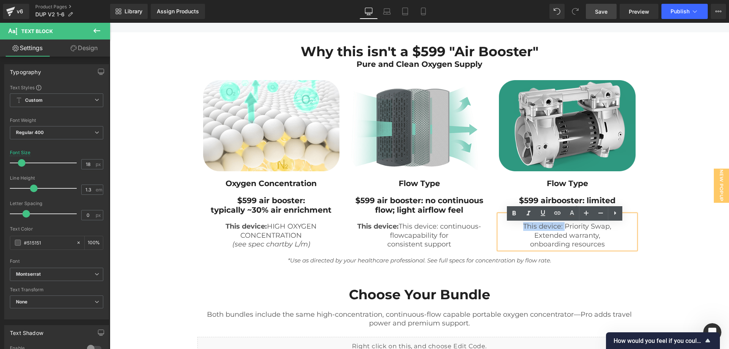
drag, startPoint x: 561, startPoint y: 235, endPoint x: 517, endPoint y: 235, distance: 44.0
click at [517, 231] on p "This device: Priority Swap," at bounding box center [567, 226] width 137 height 9
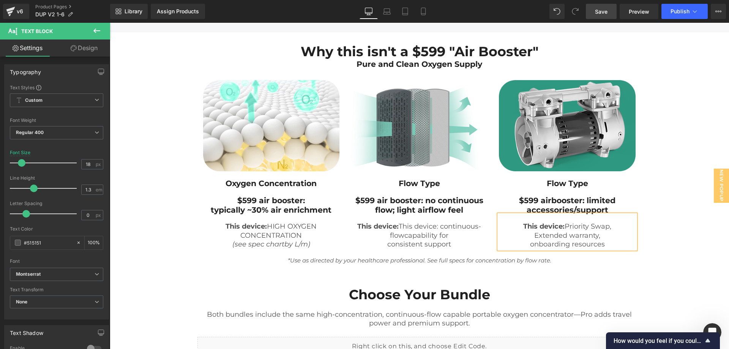
click at [605, 10] on span "Save" at bounding box center [601, 12] width 13 height 8
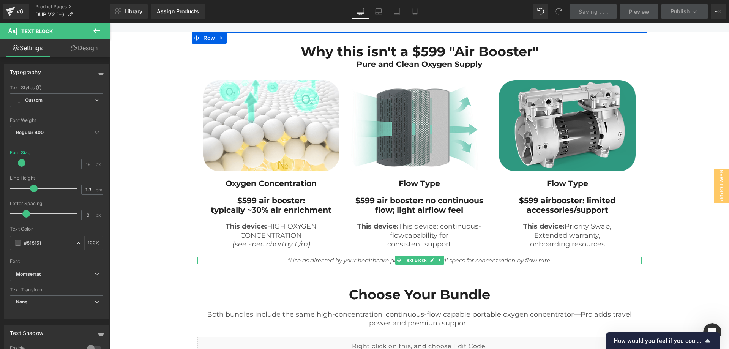
click at [561, 264] on p "*Use as directed by your healthcare professional. See full specs for concentrat…" at bounding box center [419, 261] width 444 height 8
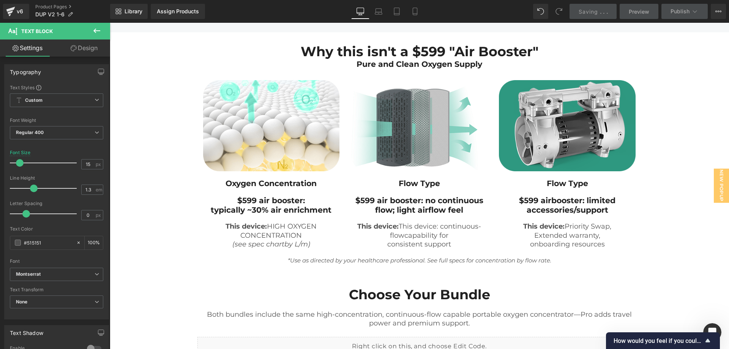
click at [87, 52] on link "Design" at bounding box center [84, 47] width 55 height 17
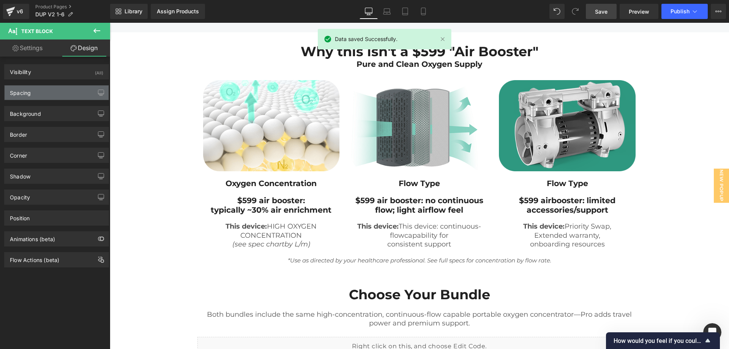
click at [56, 93] on div "Spacing" at bounding box center [57, 92] width 104 height 14
type input "10"
type input "0"
type input "20"
type input "0"
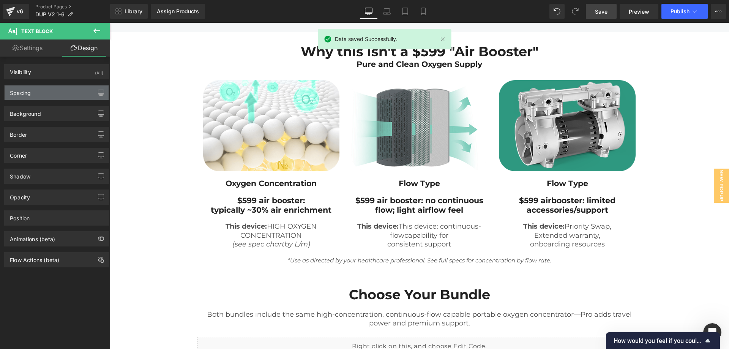
type input "0"
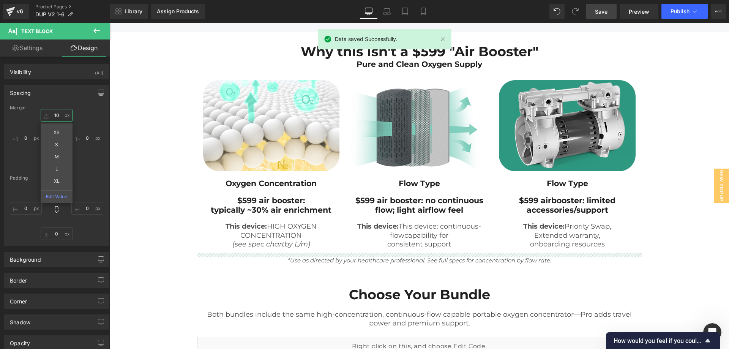
click at [51, 111] on input "10" at bounding box center [57, 115] width 32 height 13
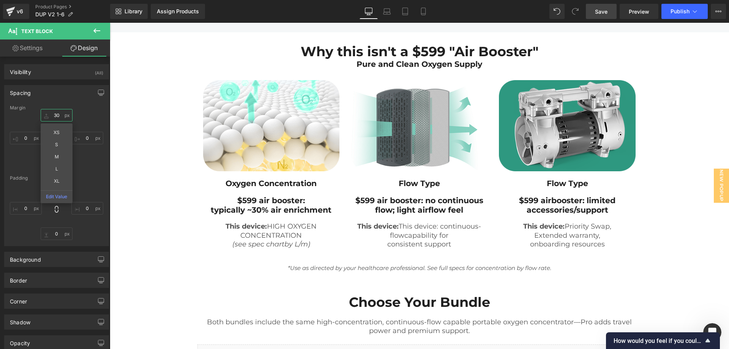
type input "30"
drag, startPoint x: 604, startPoint y: 11, endPoint x: 473, endPoint y: 246, distance: 268.4
click at [604, 11] on span "Save" at bounding box center [601, 12] width 13 height 8
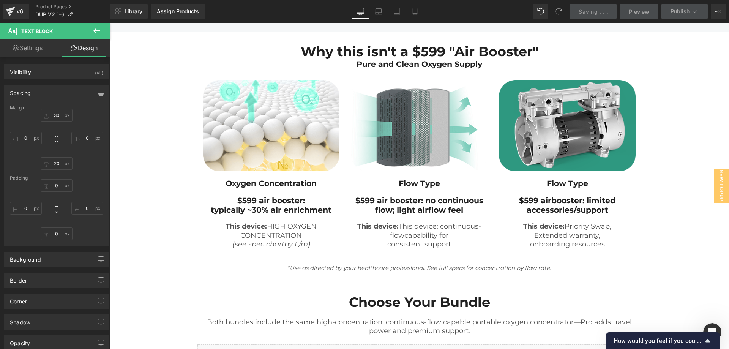
scroll to position [455, 0]
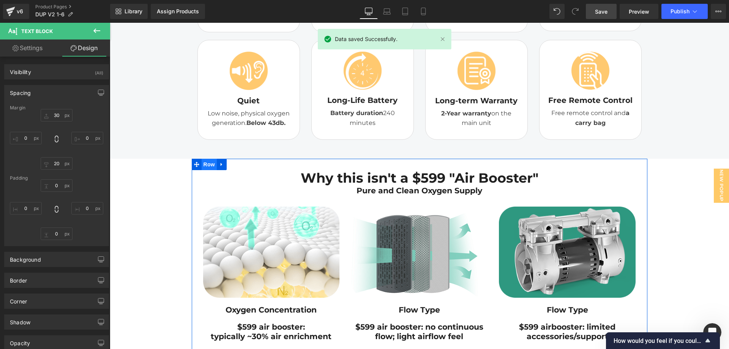
click at [202, 170] on span "Row" at bounding box center [209, 164] width 15 height 11
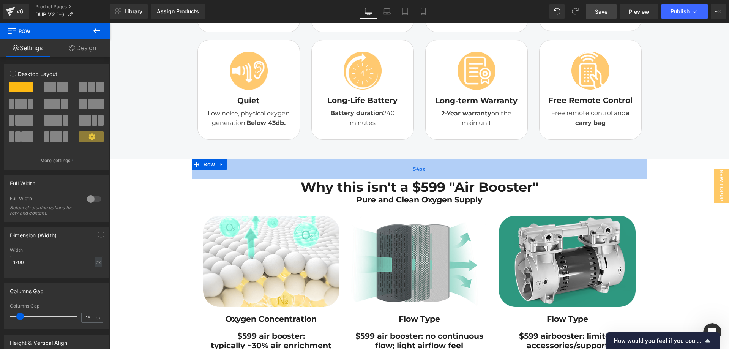
drag, startPoint x: 262, startPoint y: 176, endPoint x: 258, endPoint y: 185, distance: 9.7
click at [258, 179] on div "54px" at bounding box center [419, 169] width 455 height 20
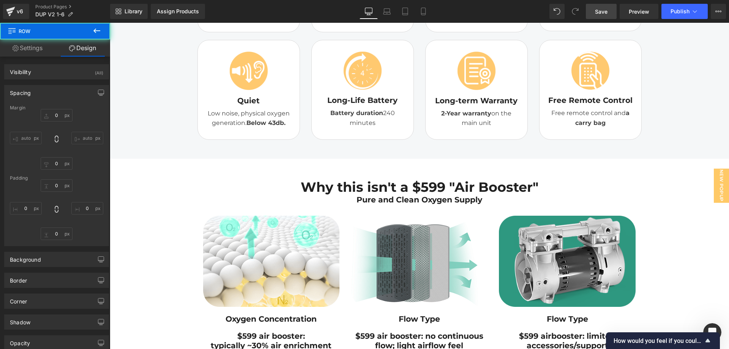
type input "0"
type input "54"
type input "0"
type input "10"
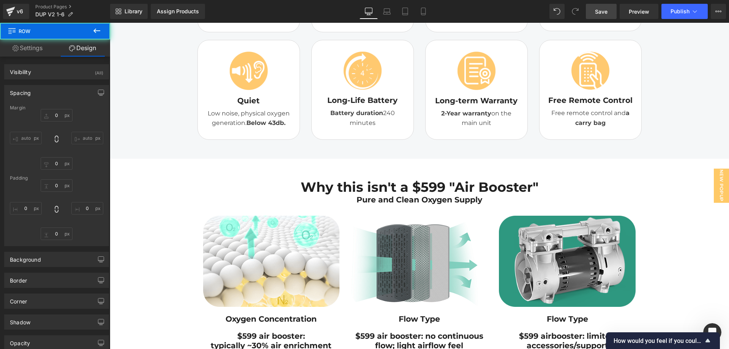
type input "0"
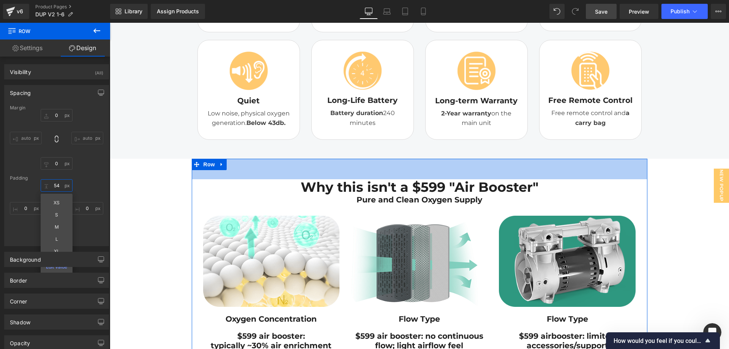
click at [52, 187] on input "54" at bounding box center [57, 185] width 32 height 13
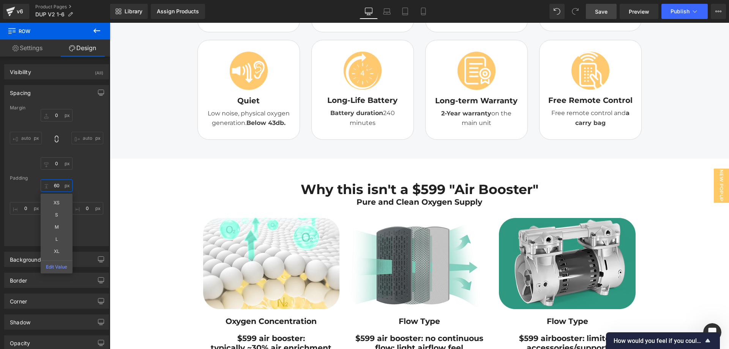
type input "60"
click at [610, 16] on link "Save" at bounding box center [601, 11] width 31 height 15
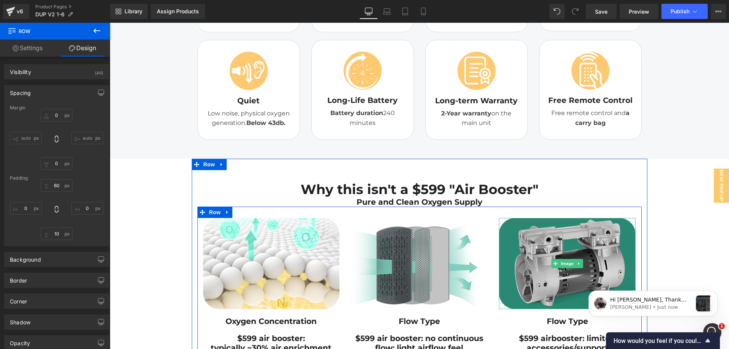
scroll to position [0, 0]
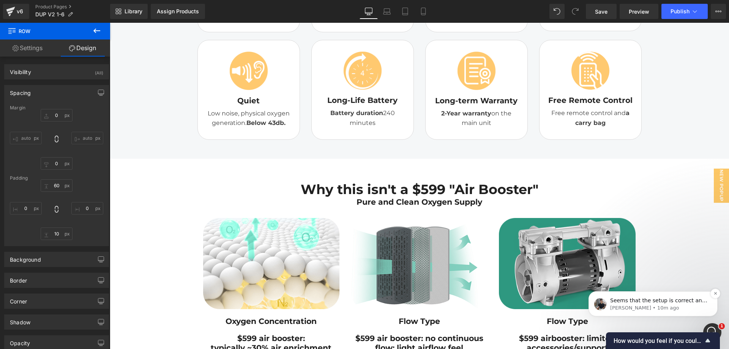
click at [647, 303] on span "Seems that the setup is correct and don't require further customization from us…" at bounding box center [659, 330] width 98 height 66
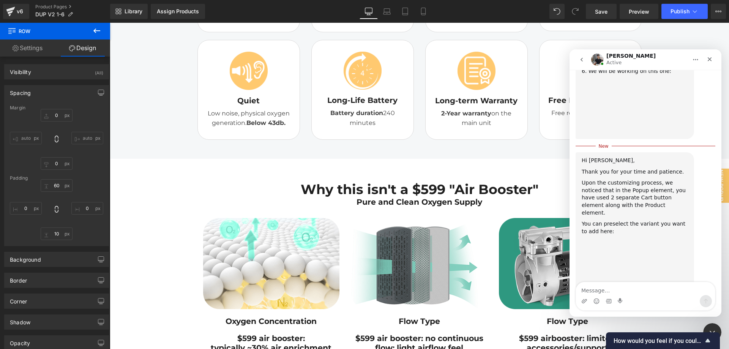
scroll to position [737, 0]
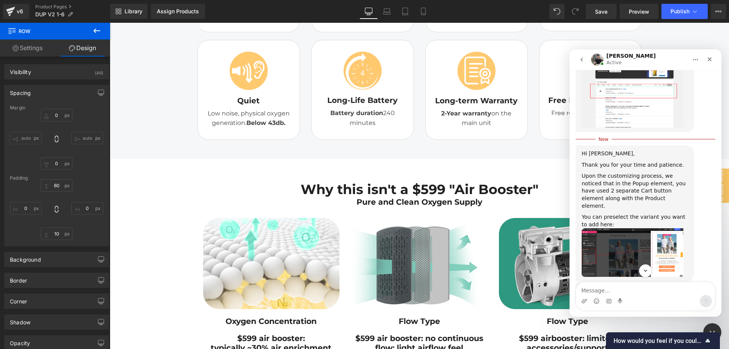
click at [635, 228] on img "Tony says…" at bounding box center [632, 252] width 102 height 48
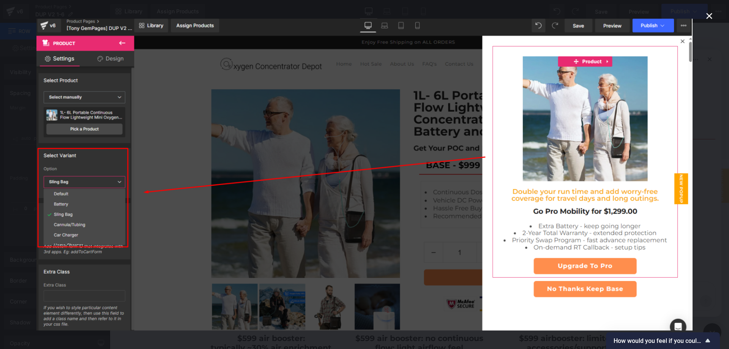
click at [708, 20] on icon "Close" at bounding box center [708, 15] width 9 height 9
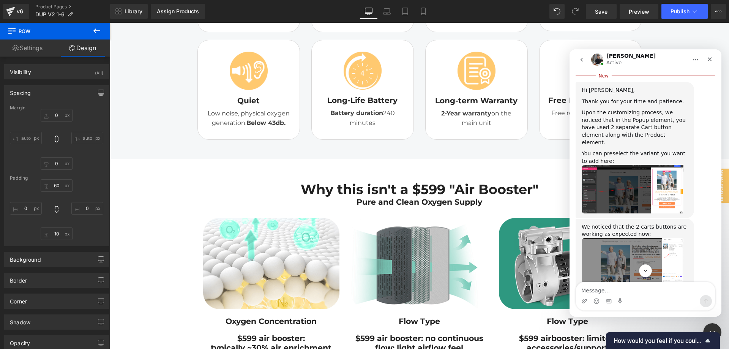
scroll to position [883, 0]
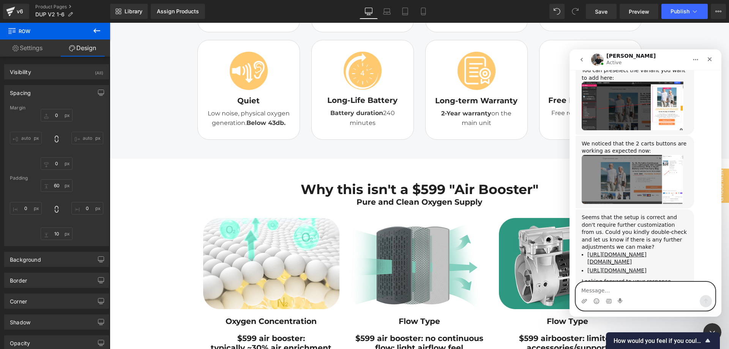
click at [619, 290] on textarea "Message…" at bounding box center [645, 288] width 139 height 13
type textarea "Ok thank you will check further"
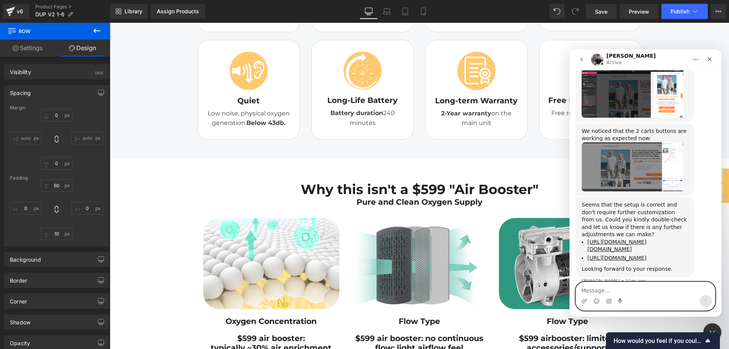
scroll to position [893, 0]
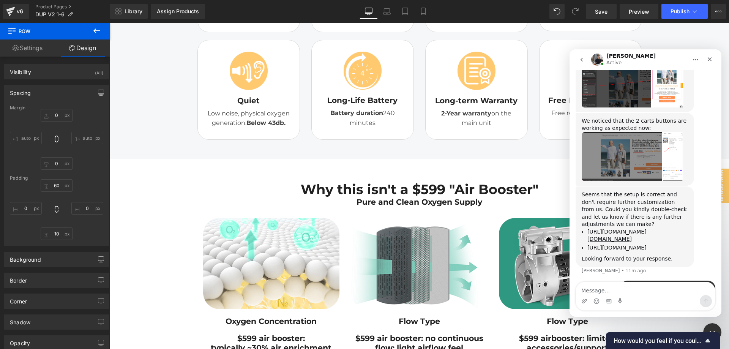
click at [601, 9] on div at bounding box center [364, 163] width 729 height 326
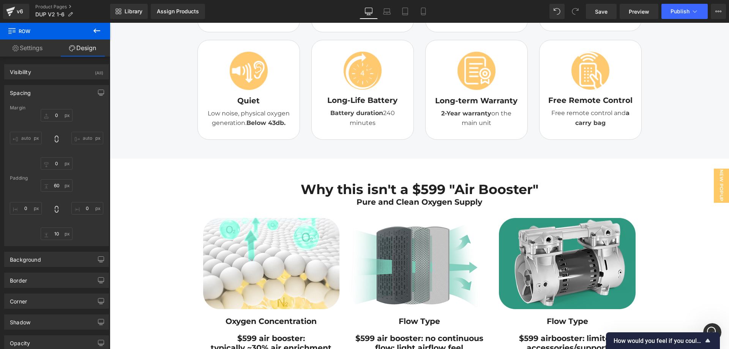
drag, startPoint x: 601, startPoint y: 9, endPoint x: 583, endPoint y: -46, distance: 57.4
click at [583, 0] on html "Row You are previewing how the will restyle your page. You can not edit Element…" at bounding box center [364, 174] width 729 height 349
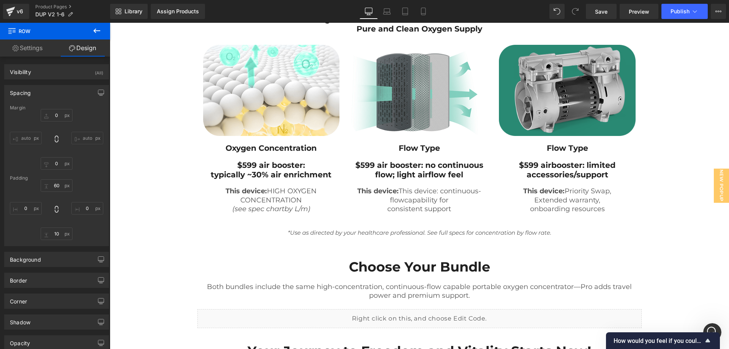
scroll to position [581, 0]
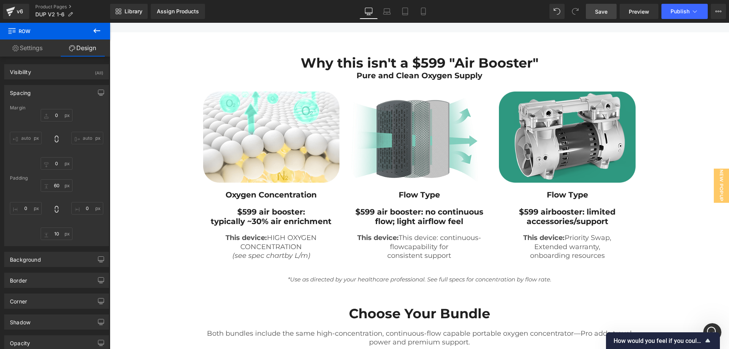
click at [605, 11] on span "Save" at bounding box center [601, 12] width 13 height 8
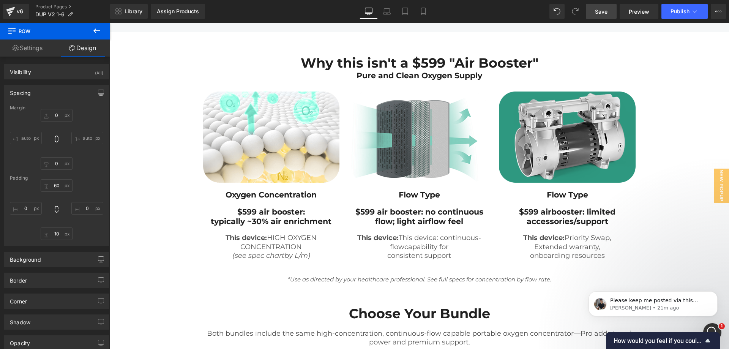
scroll to position [916, 0]
click at [650, 304] on p "[PERSON_NAME] • 43m ago" at bounding box center [659, 307] width 98 height 7
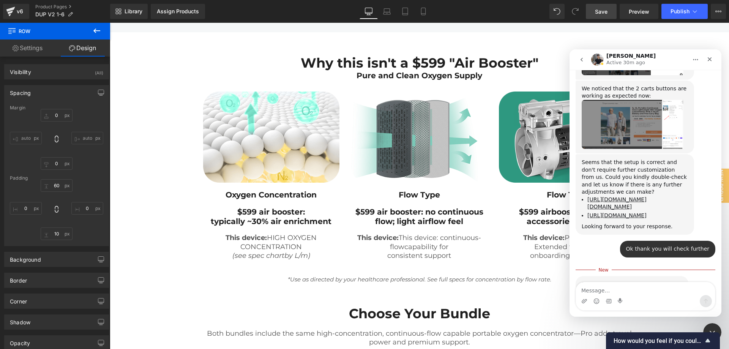
scroll to position [929, 0]
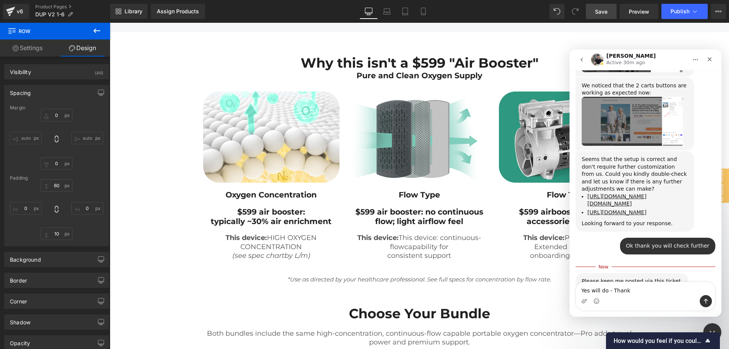
type textarea "Yes will do - Thanks"
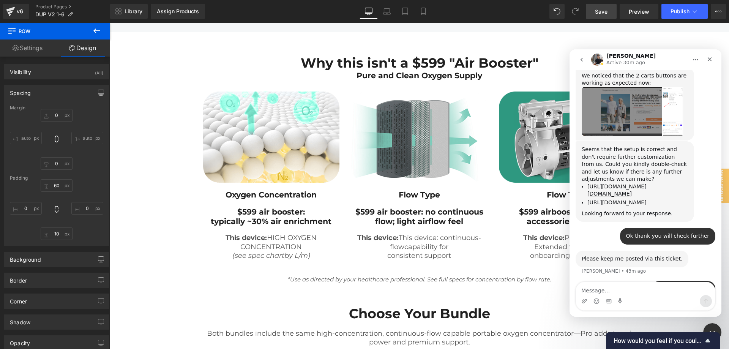
click at [647, 34] on div at bounding box center [364, 163] width 729 height 326
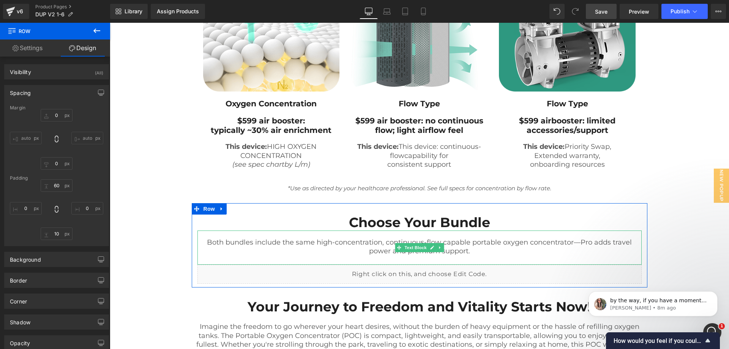
scroll to position [644, 0]
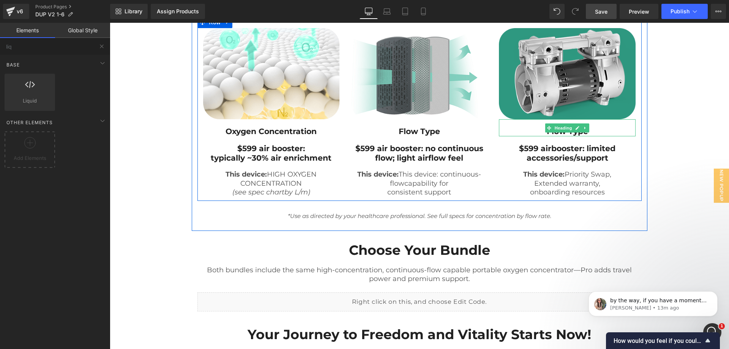
click at [615, 136] on h1 "Flow Type" at bounding box center [567, 131] width 137 height 9
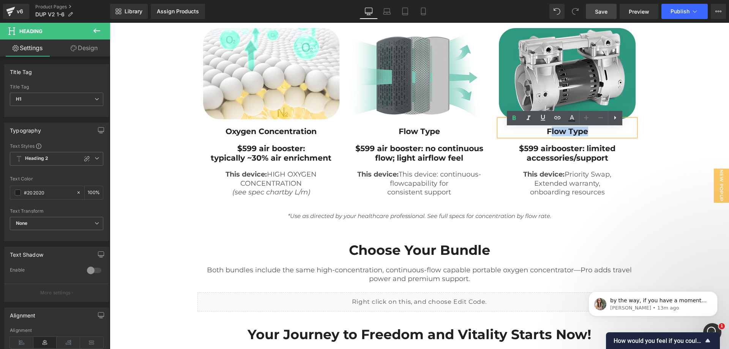
drag, startPoint x: 596, startPoint y: 144, endPoint x: 549, endPoint y: 142, distance: 47.1
click at [549, 136] on h1 "Flow Type" at bounding box center [567, 131] width 137 height 9
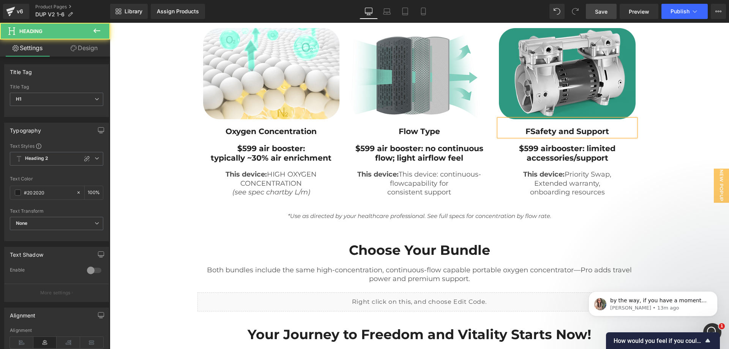
click at [528, 136] on h1 "FSafety and Support" at bounding box center [567, 131] width 137 height 9
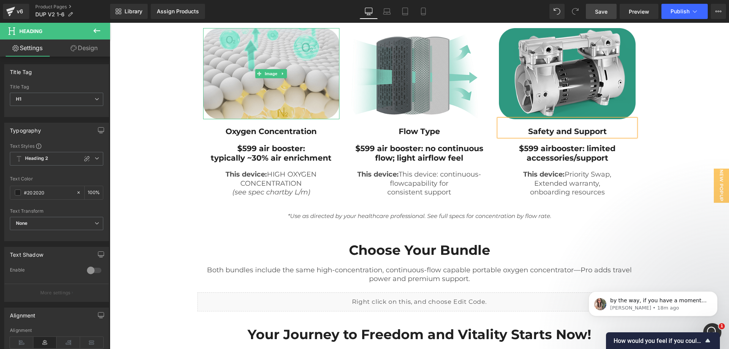
click at [286, 71] on img at bounding box center [271, 73] width 137 height 91
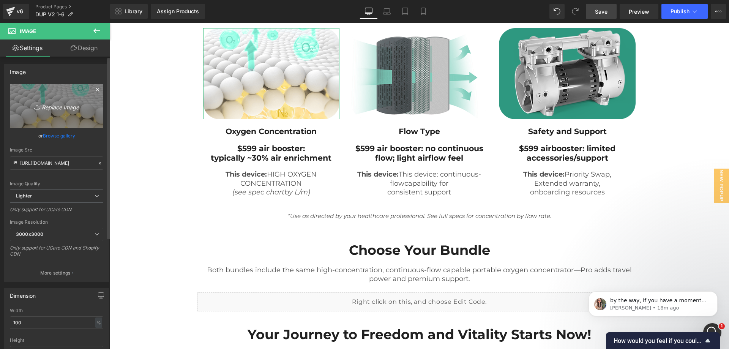
click at [72, 109] on icon "Replace Image" at bounding box center [56, 105] width 61 height 9
type input "C:\fakepath\O2Concentration.jpg"
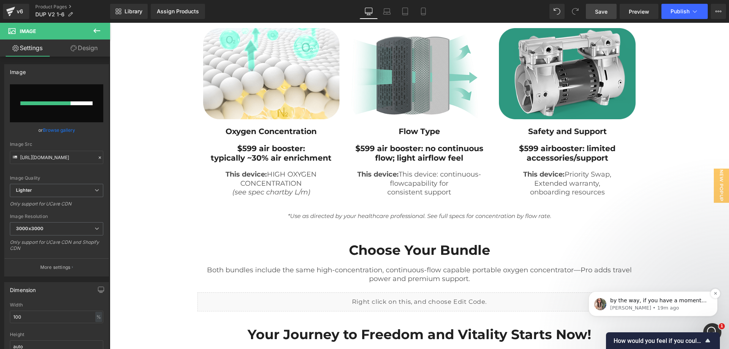
click at [662, 305] on p "[PERSON_NAME] • 19m ago" at bounding box center [659, 307] width 98 height 7
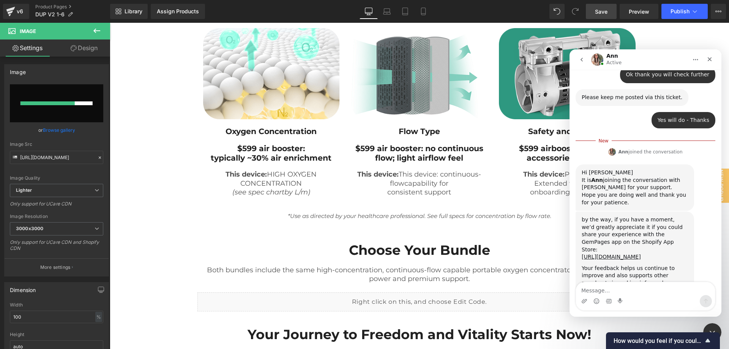
scroll to position [1120, 0]
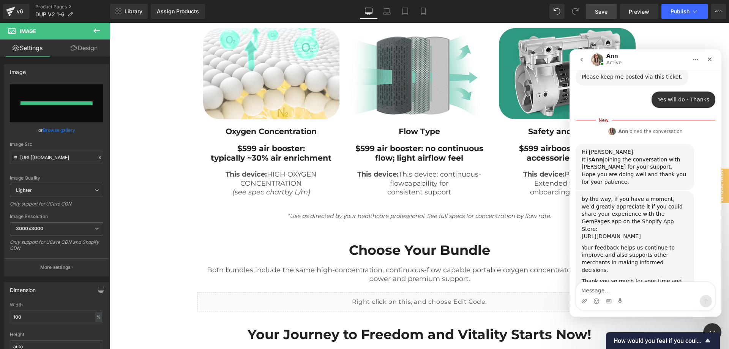
type input "[URL][DOMAIN_NAME]"
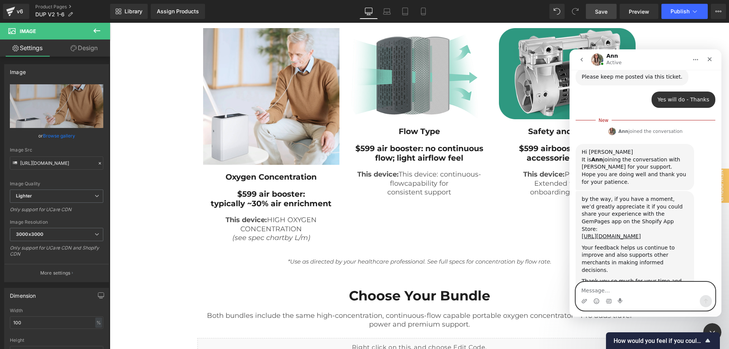
click at [638, 294] on textarea "Message…" at bounding box center [645, 288] width 139 height 13
click at [598, 301] on icon "Emoji picker" at bounding box center [596, 301] width 6 height 6
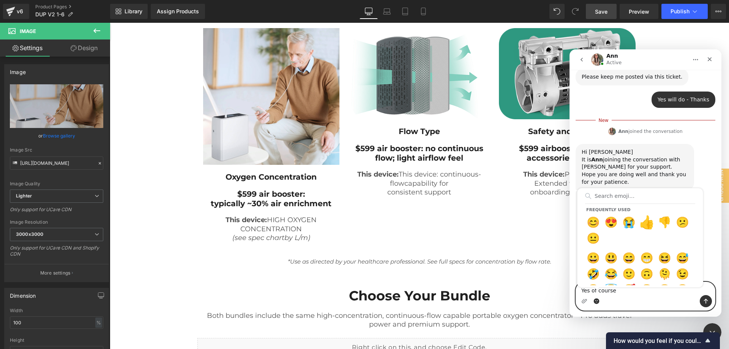
type textarea "Yes of course 👍"
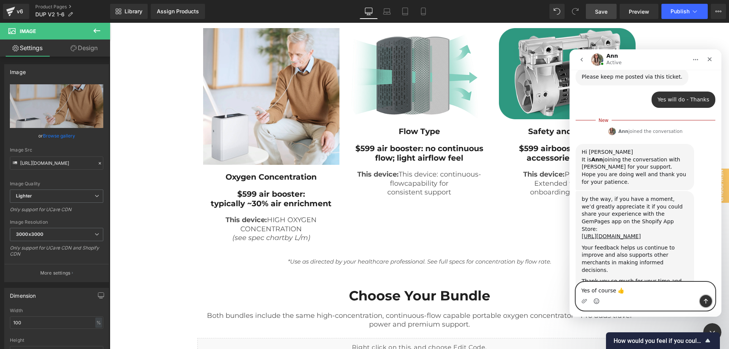
click at [709, 298] on button "Send a message…" at bounding box center [705, 301] width 12 height 12
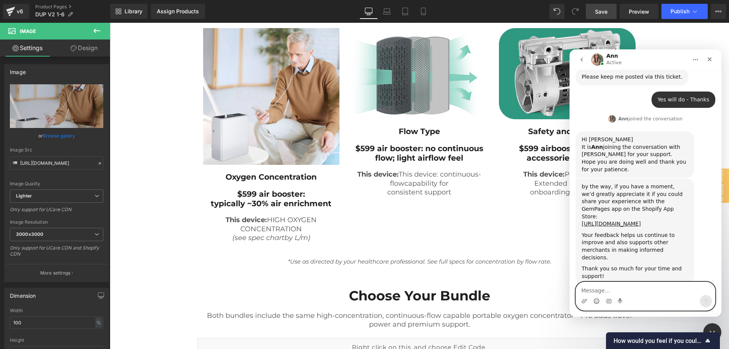
scroll to position [1130, 0]
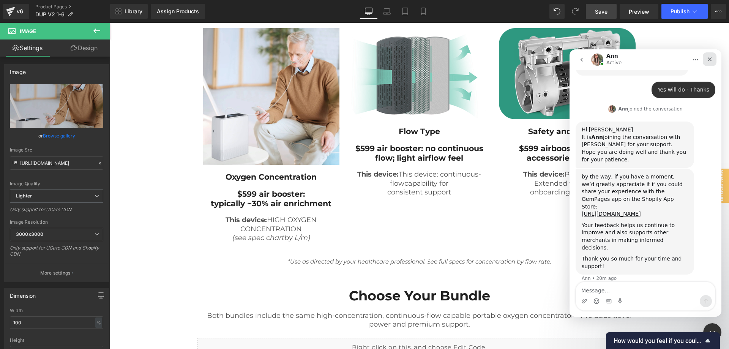
click at [714, 55] on div "Close" at bounding box center [709, 59] width 14 height 14
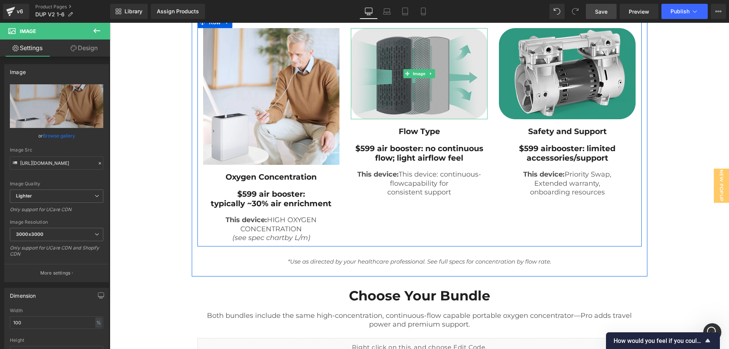
click at [417, 64] on img at bounding box center [419, 73] width 137 height 91
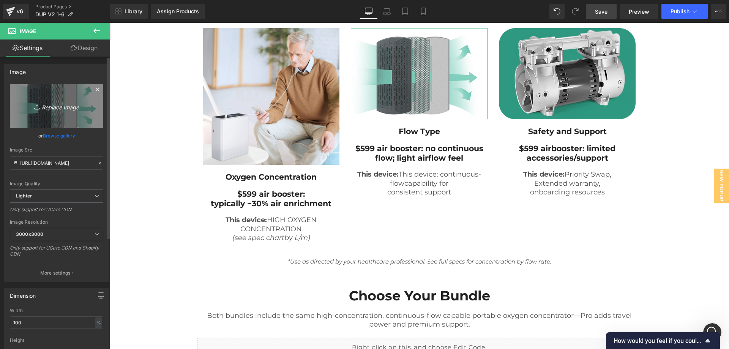
click at [65, 104] on icon "Replace Image" at bounding box center [56, 105] width 61 height 9
type input "C:\fakepath\Airflow.jpg"
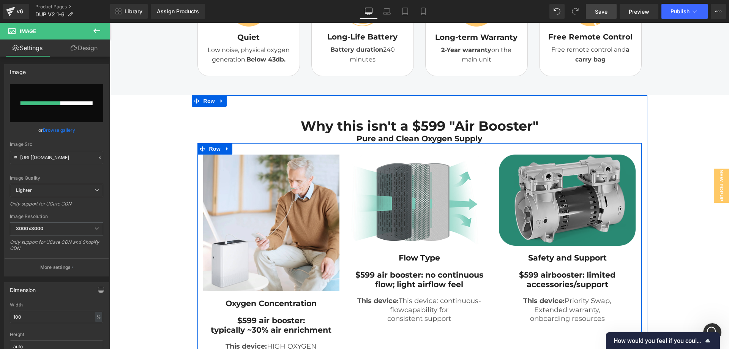
scroll to position [581, 0]
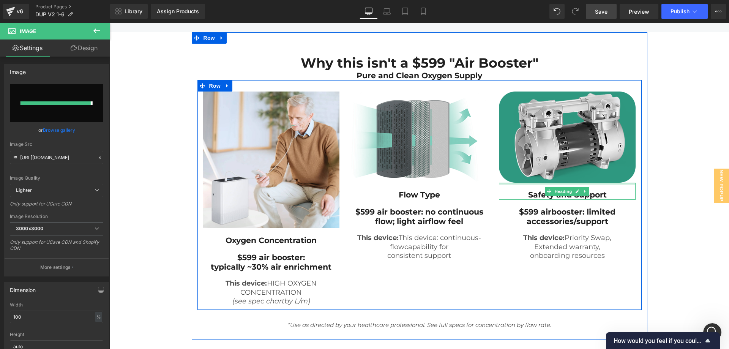
type input "[URL][DOMAIN_NAME]"
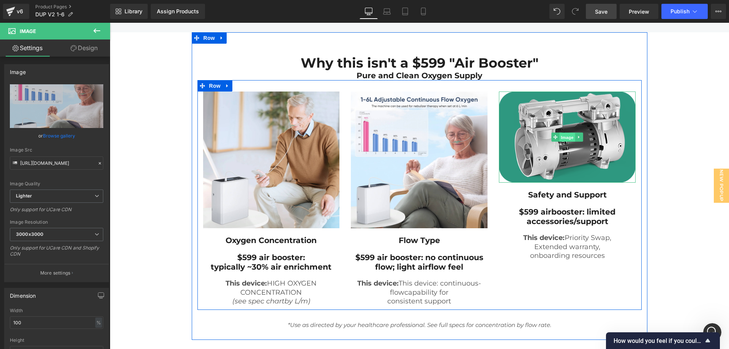
click at [567, 142] on span "Image" at bounding box center [567, 137] width 16 height 9
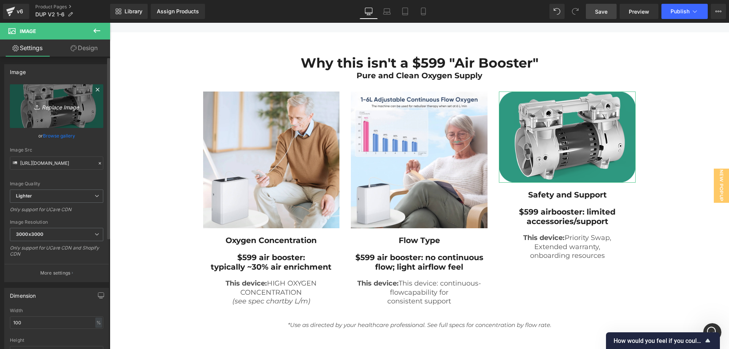
click at [65, 109] on icon "Replace Image" at bounding box center [56, 105] width 61 height 9
type input "C:\fakepath\SafetynSupport.jpg"
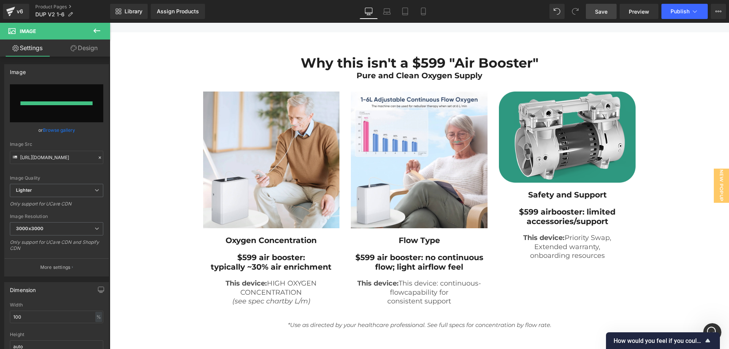
type input "[URL][DOMAIN_NAME]"
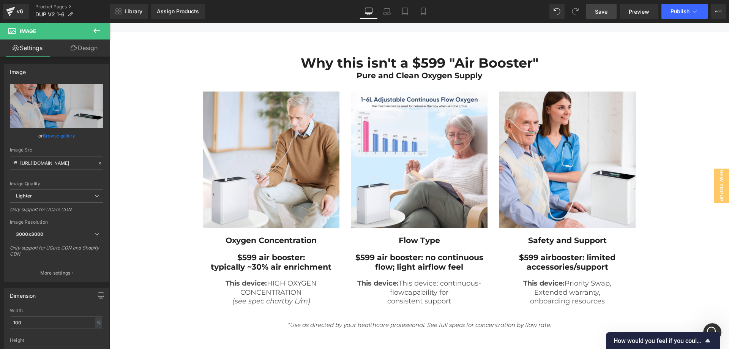
click at [605, 13] on span "Save" at bounding box center [601, 12] width 13 height 8
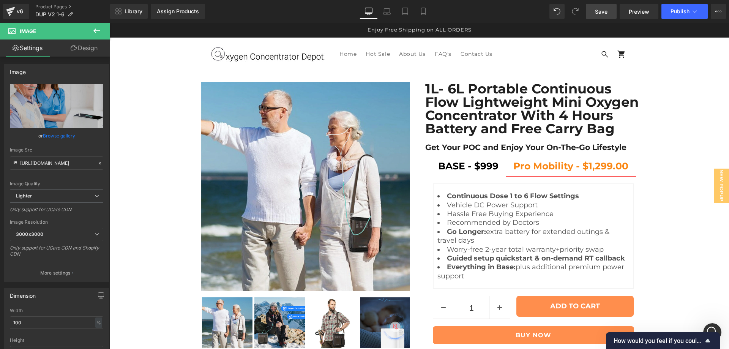
scroll to position [63, 0]
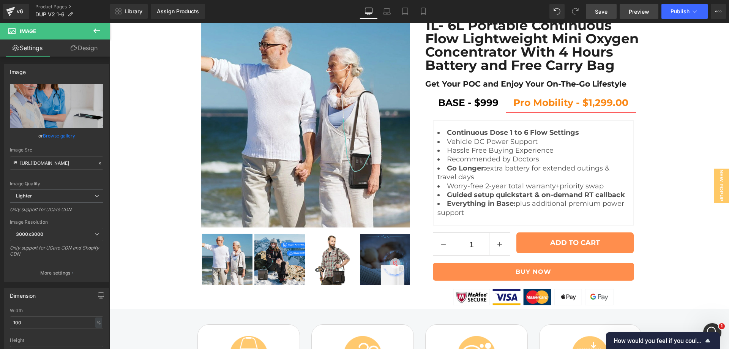
click at [647, 15] on span "Preview" at bounding box center [638, 12] width 20 height 8
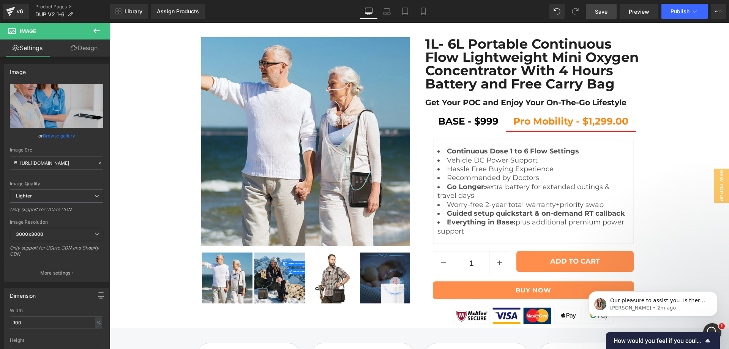
scroll to position [0, 0]
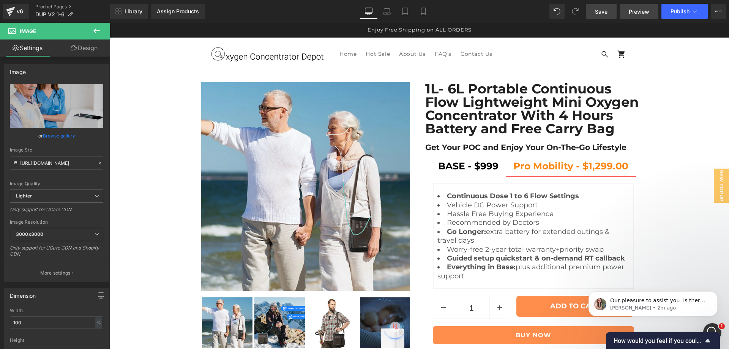
click at [639, 14] on span "Preview" at bounding box center [638, 12] width 20 height 8
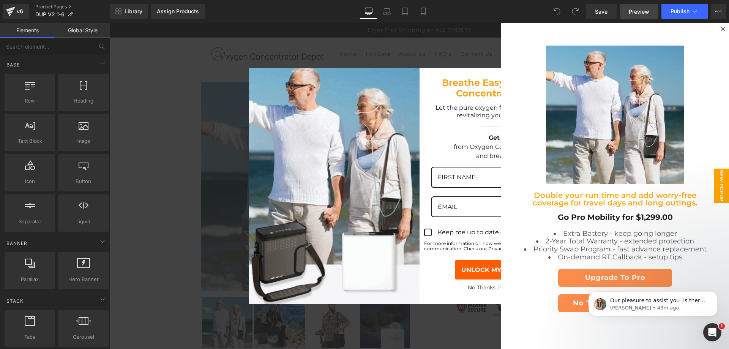
click at [632, 11] on span "Preview" at bounding box center [638, 12] width 20 height 8
